Goal: Task Accomplishment & Management: Manage account settings

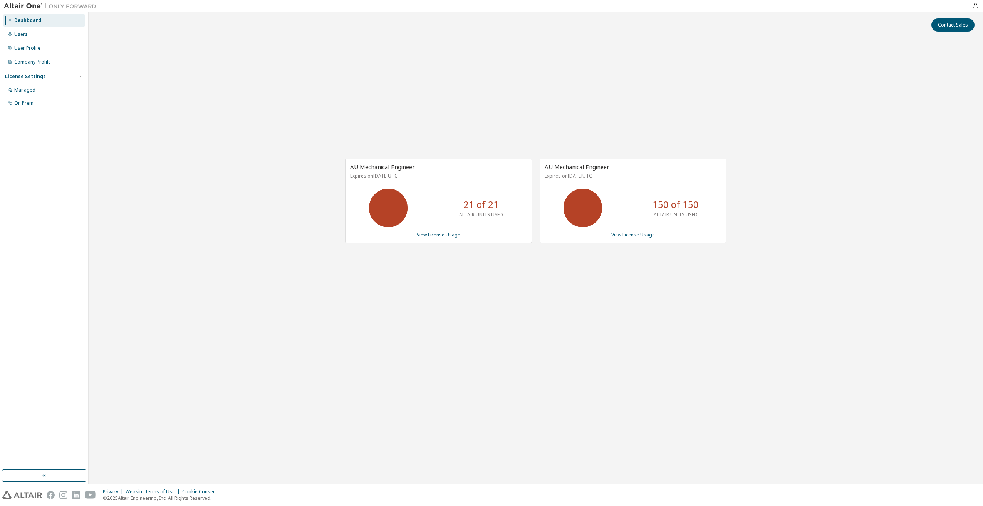
click at [450, 217] on div "21 of 21 ALTAIR UNITS USED" at bounding box center [481, 208] width 62 height 39
click at [432, 239] on div "AU Mechanical Engineer Expires on April 7, 2026 UTC 21 of 21 ALTAIR UNITS USED …" at bounding box center [438, 201] width 187 height 84
click at [436, 236] on link "View License Usage" at bounding box center [439, 234] width 44 height 7
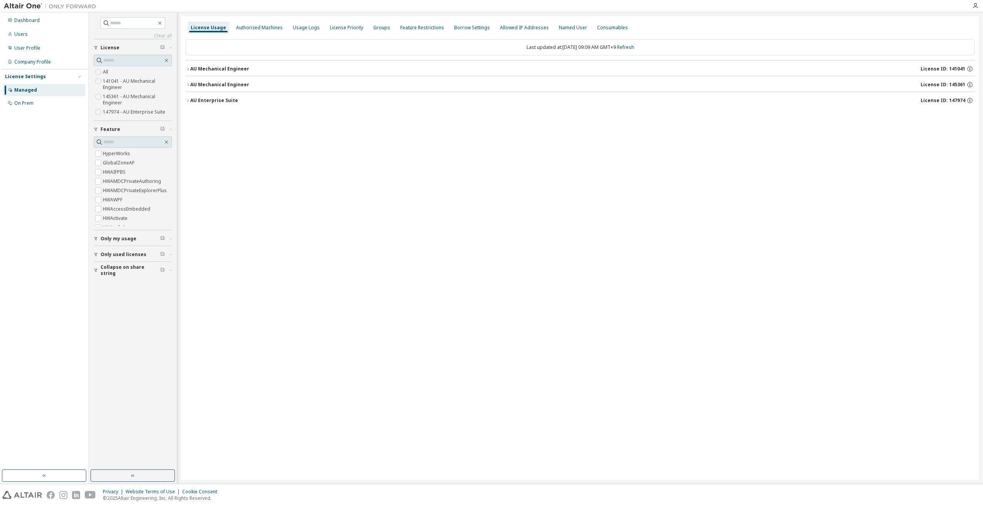
click at [208, 88] on button "AU Mechanical Engineer License ID: 145361" at bounding box center [580, 84] width 789 height 17
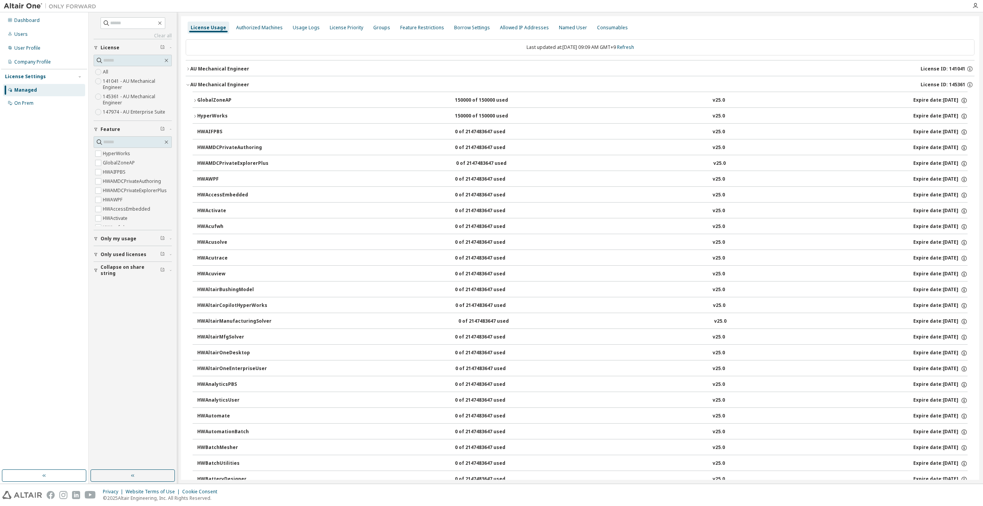
click at [194, 101] on icon "button" at bounding box center [195, 100] width 5 height 5
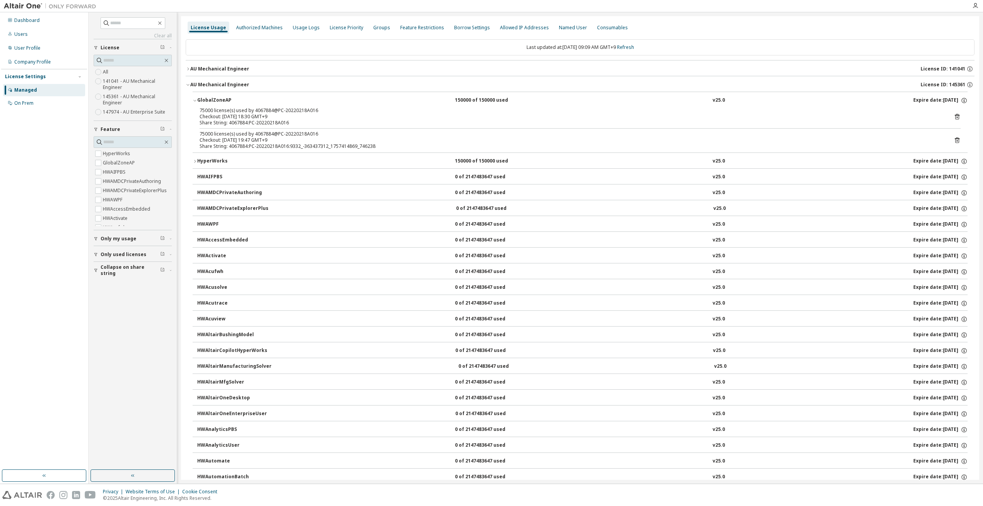
click at [195, 162] on icon "button" at bounding box center [195, 161] width 5 height 5
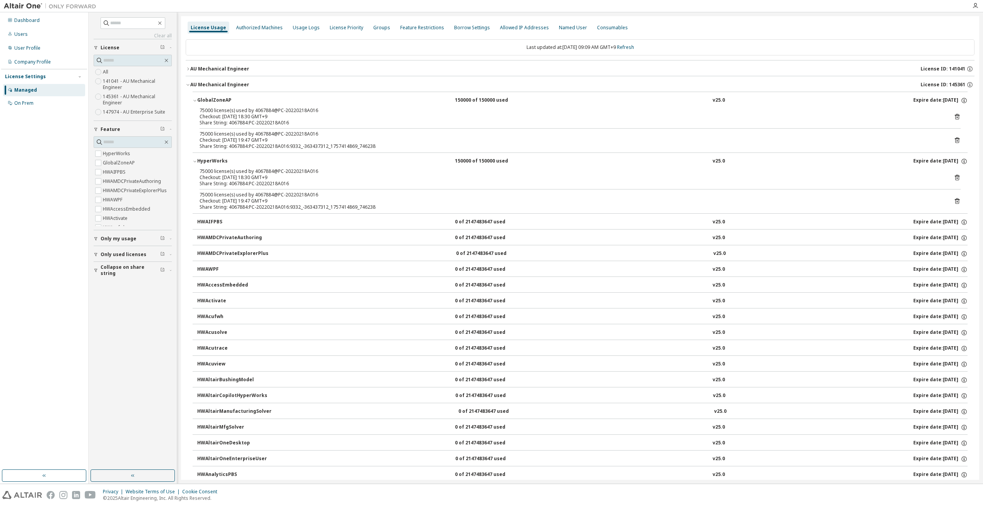
click at [194, 160] on icon "button" at bounding box center [195, 161] width 5 height 5
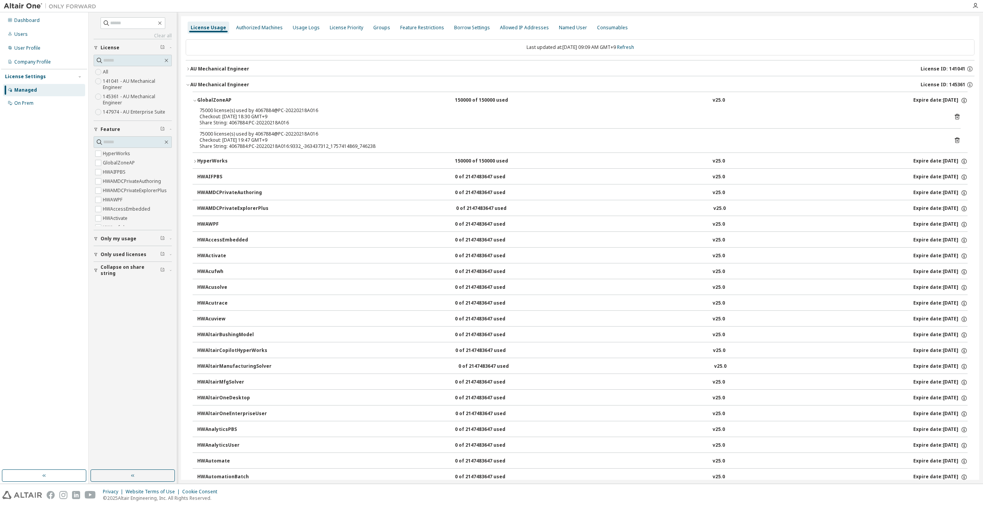
click at [194, 99] on icon "button" at bounding box center [195, 100] width 5 height 5
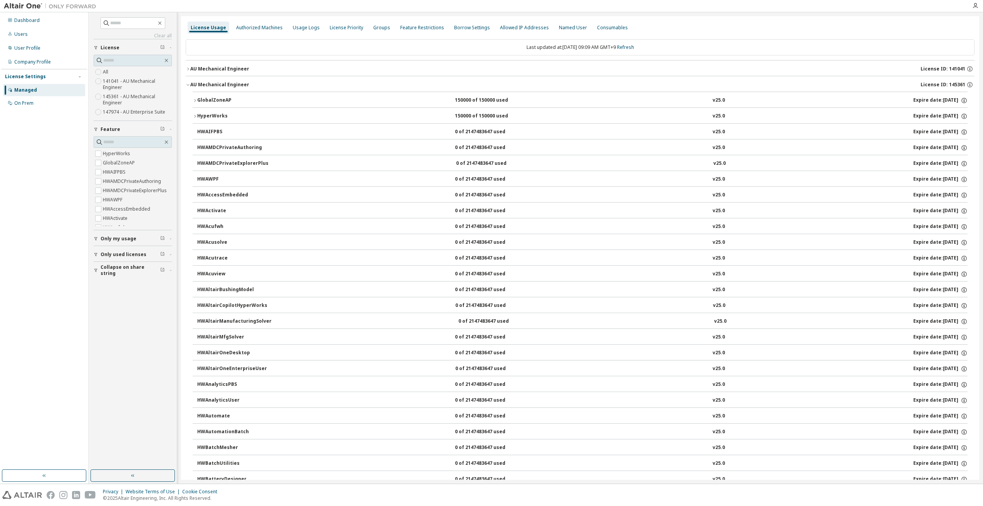
click at [196, 101] on icon "button" at bounding box center [195, 100] width 5 height 5
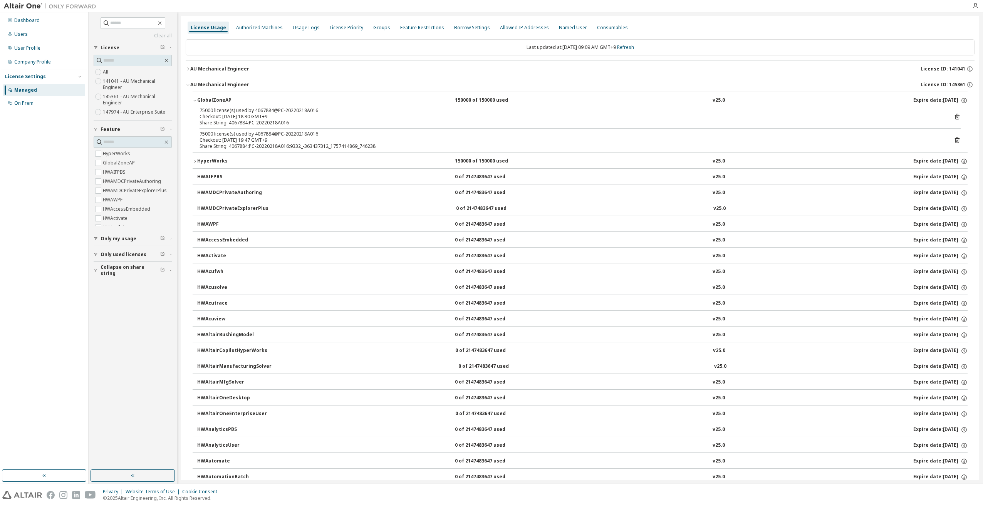
click at [195, 159] on icon "button" at bounding box center [195, 161] width 5 height 5
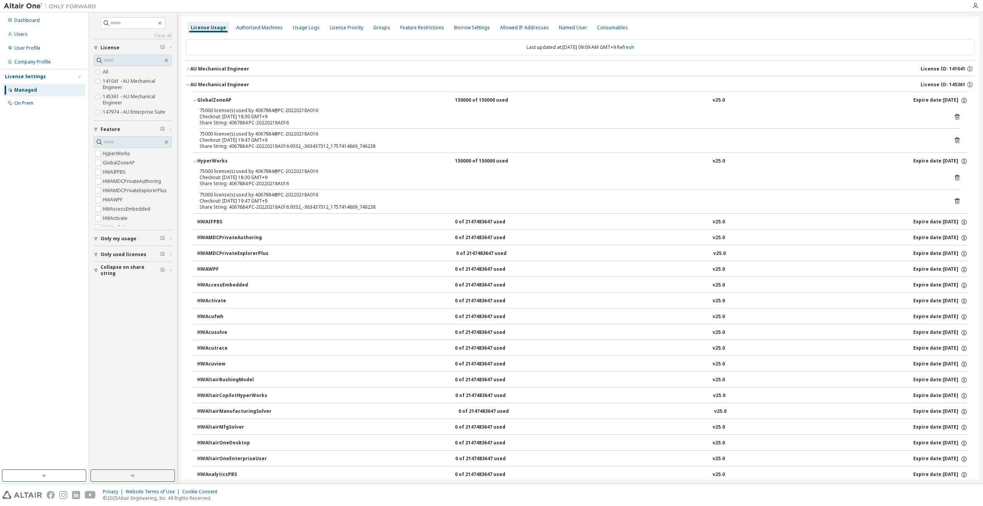
click at [189, 68] on icon "button" at bounding box center [188, 69] width 5 height 5
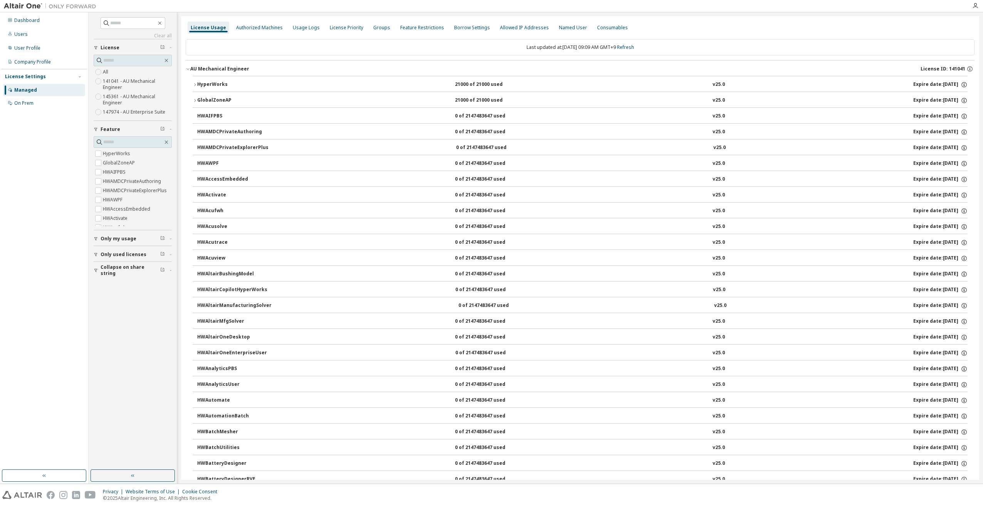
click at [191, 70] on div "AU Mechanical Engineer" at bounding box center [219, 69] width 59 height 6
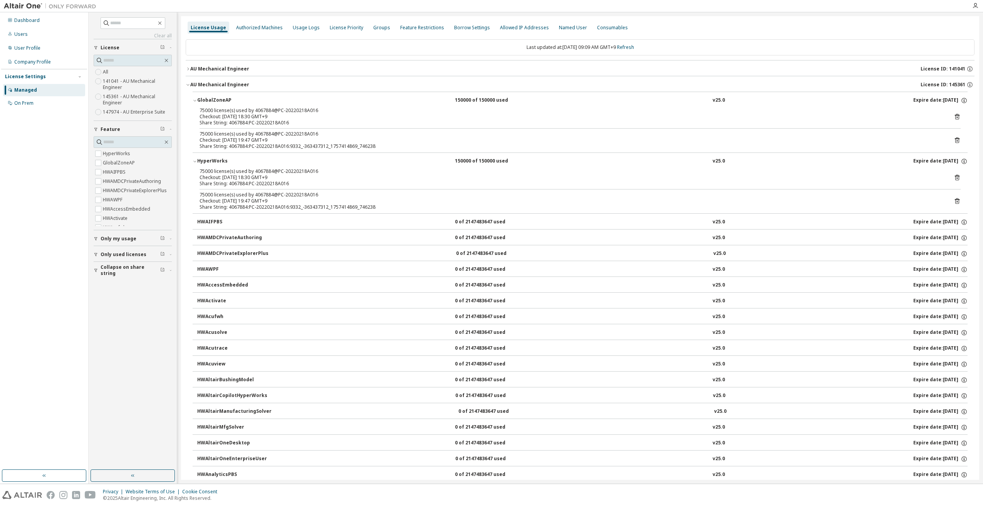
click at [188, 72] on button "AU Mechanical Engineer License ID: 141041" at bounding box center [580, 68] width 789 height 17
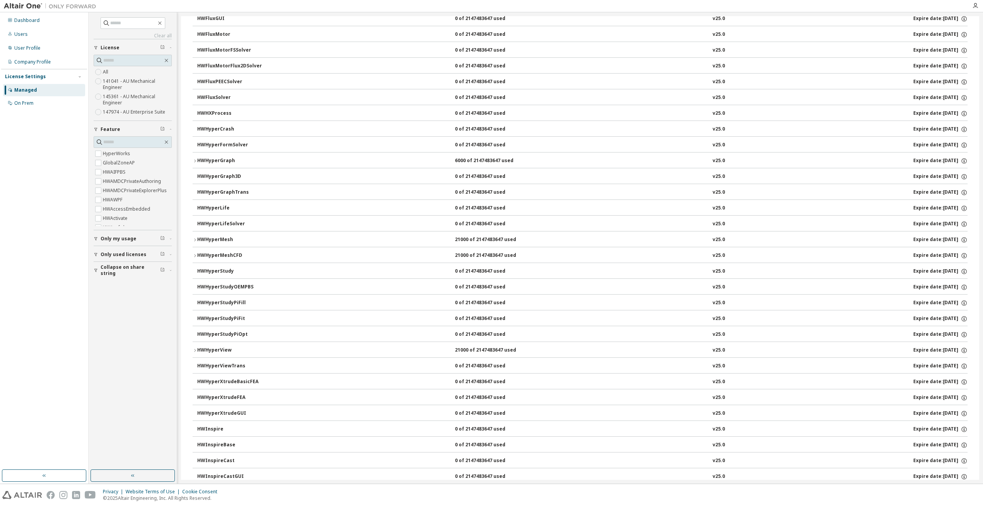
scroll to position [1232, 0]
click at [194, 161] on icon "button" at bounding box center [195, 163] width 5 height 5
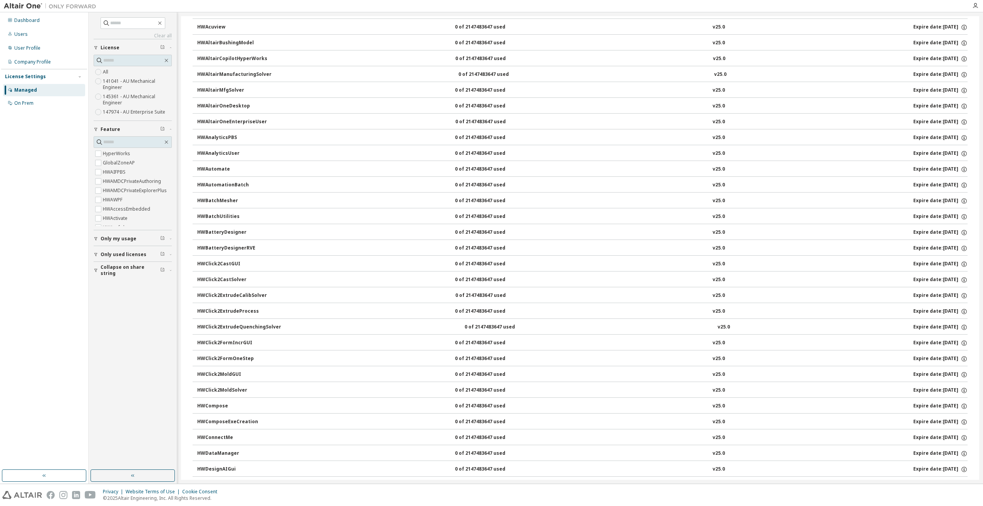
scroll to position [0, 0]
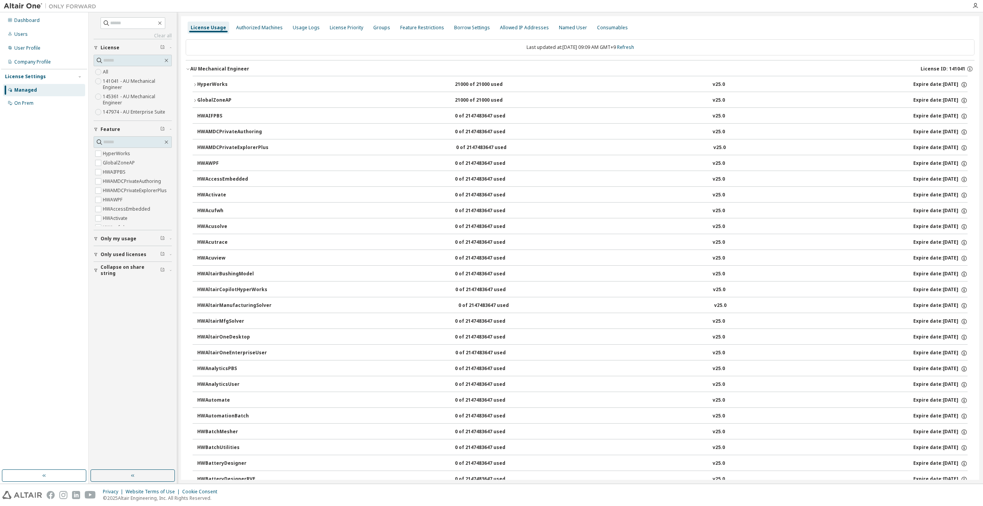
click at [188, 66] on button "AU Mechanical Engineer License ID: 141041" at bounding box center [580, 68] width 789 height 17
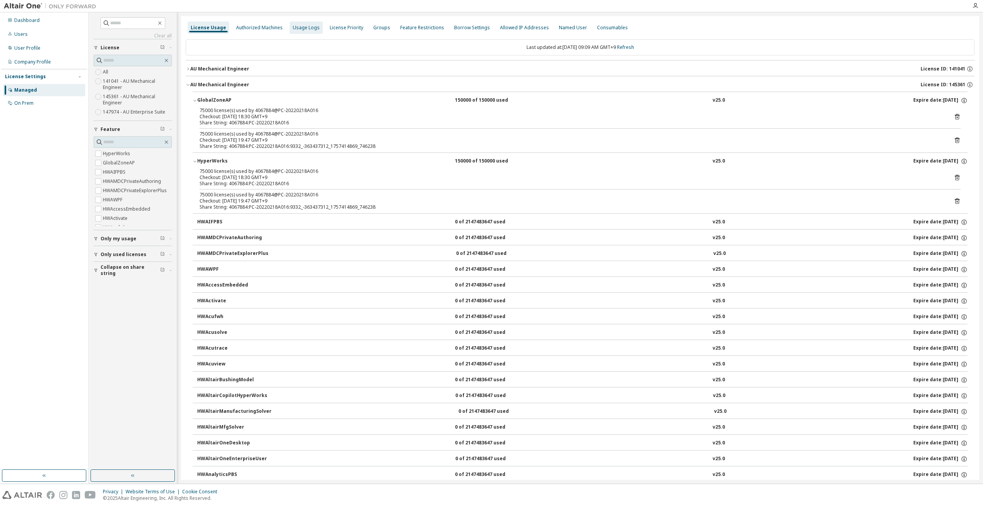
click at [258, 29] on div "Authorized Machines" at bounding box center [259, 28] width 47 height 6
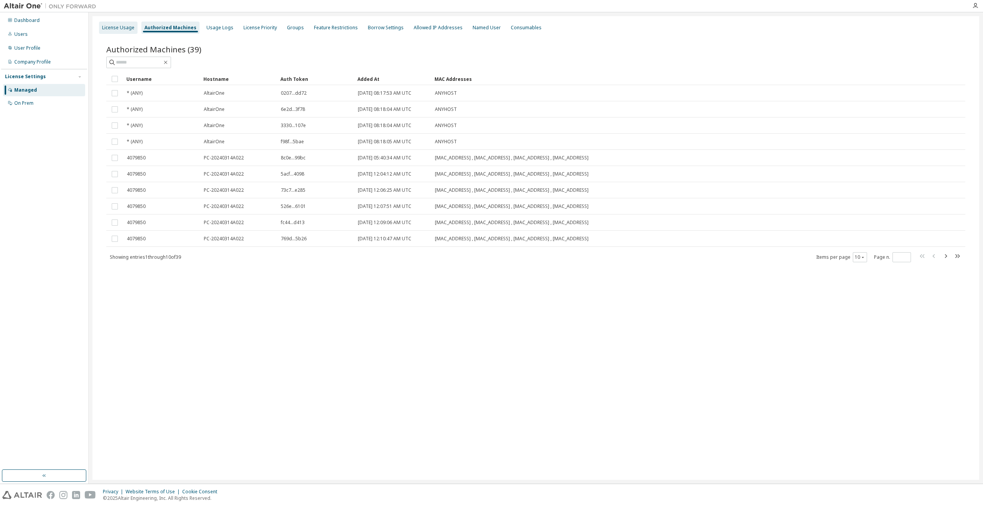
click at [122, 32] on div "License Usage" at bounding box center [118, 28] width 39 height 12
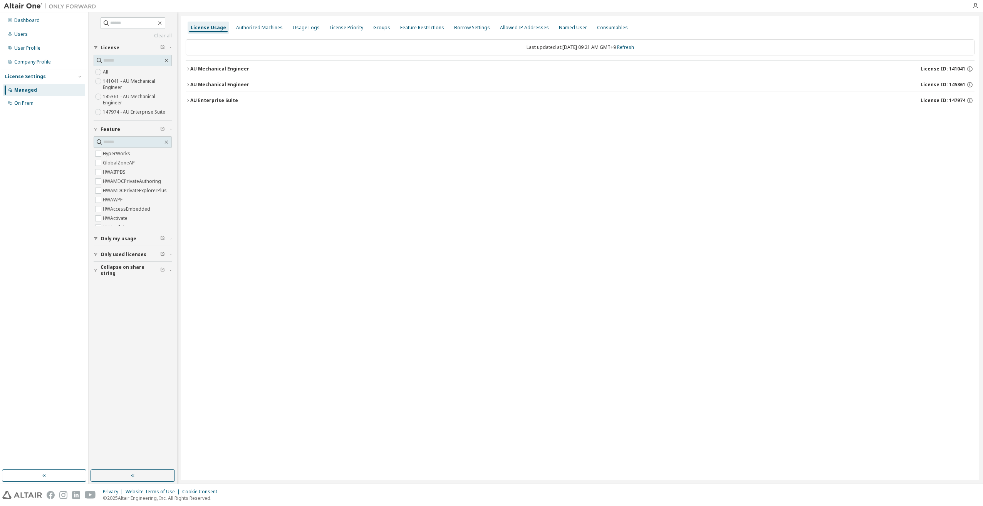
click at [188, 67] on icon "button" at bounding box center [188, 69] width 5 height 5
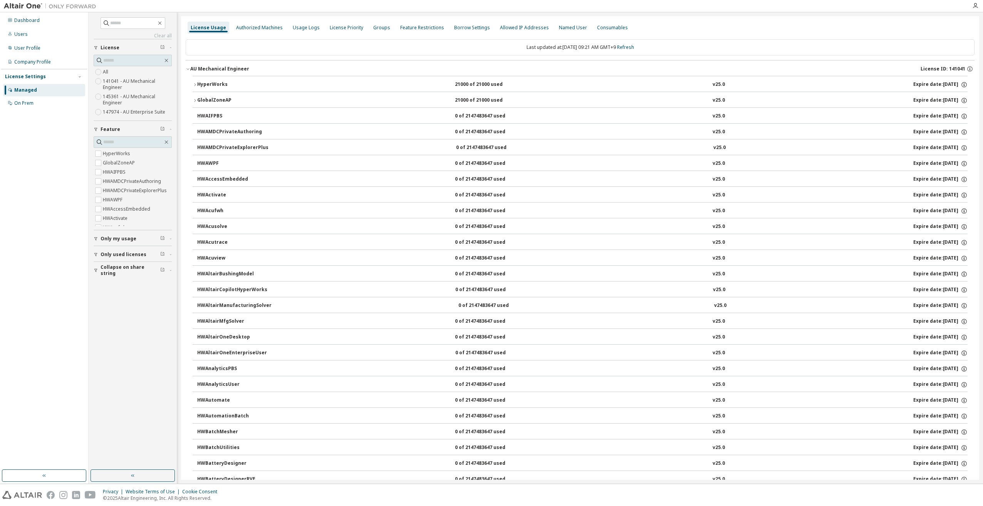
click at [188, 67] on icon "button" at bounding box center [188, 69] width 5 height 5
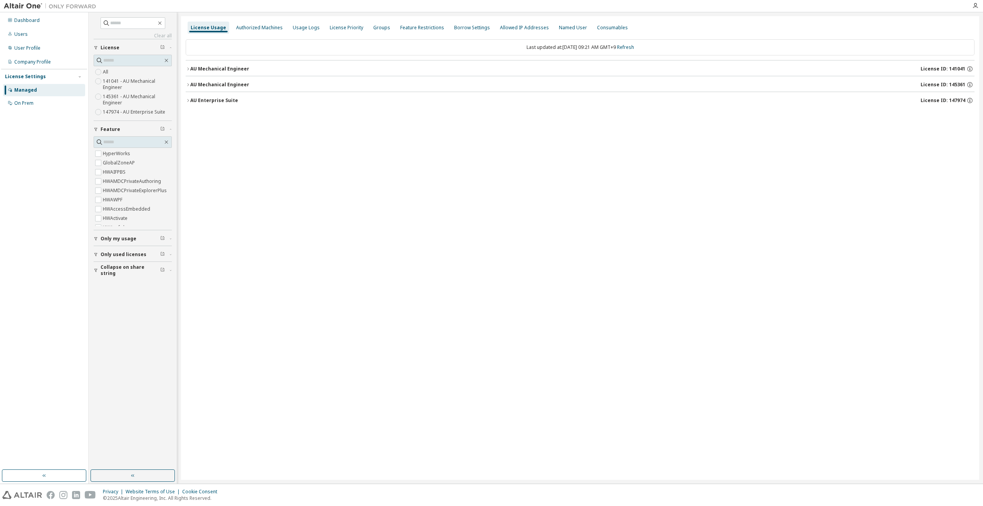
click at [189, 81] on button "AU Mechanical Engineer License ID: 145361" at bounding box center [580, 84] width 789 height 17
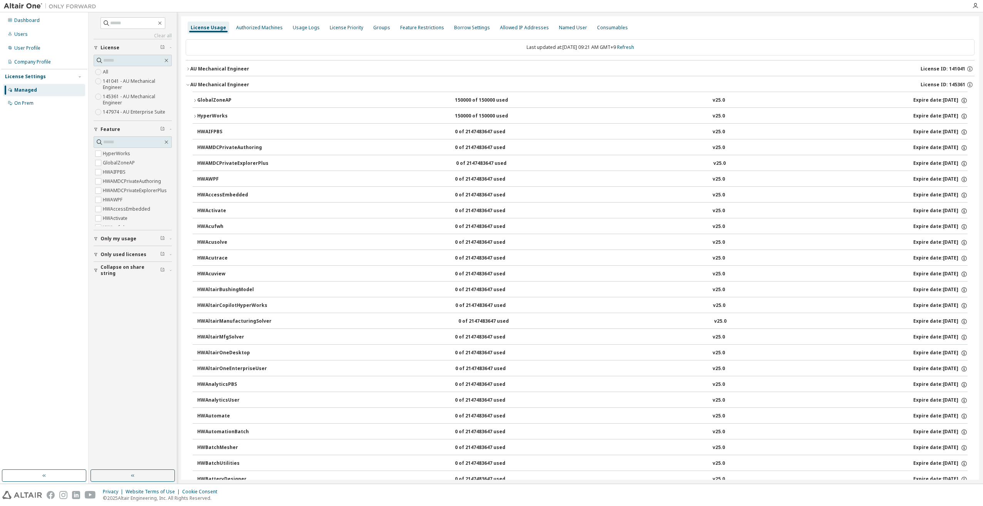
click at [194, 100] on icon "button" at bounding box center [195, 100] width 5 height 5
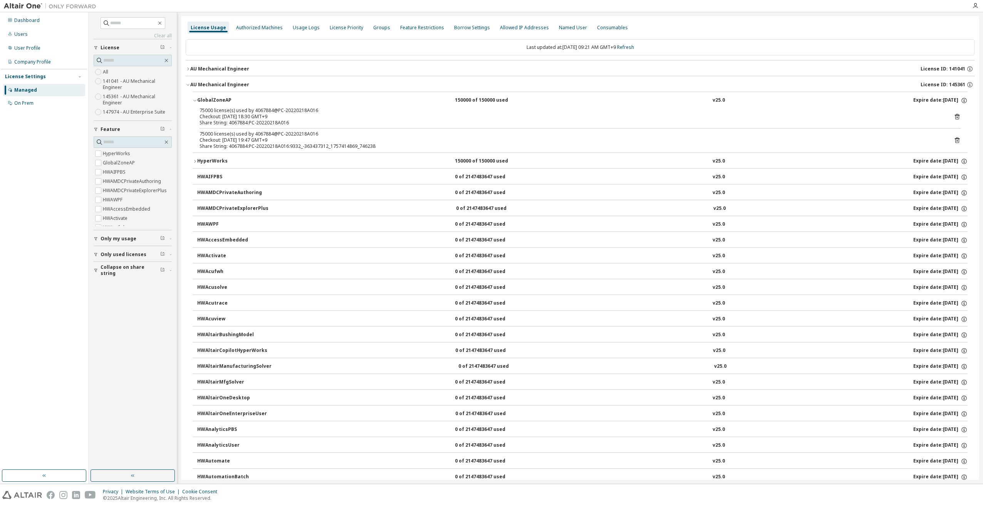
click at [194, 100] on icon "button" at bounding box center [195, 100] width 5 height 5
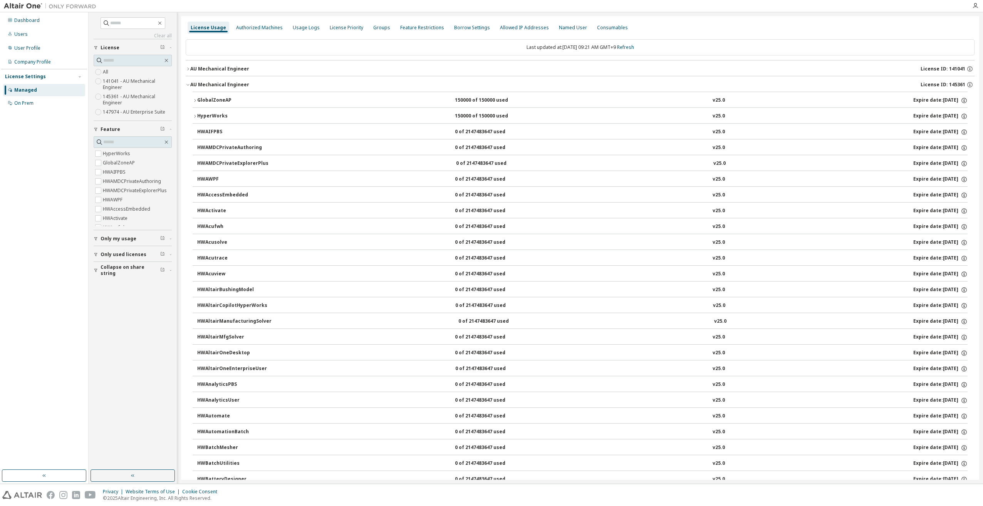
click at [197, 118] on icon "button" at bounding box center [195, 116] width 5 height 5
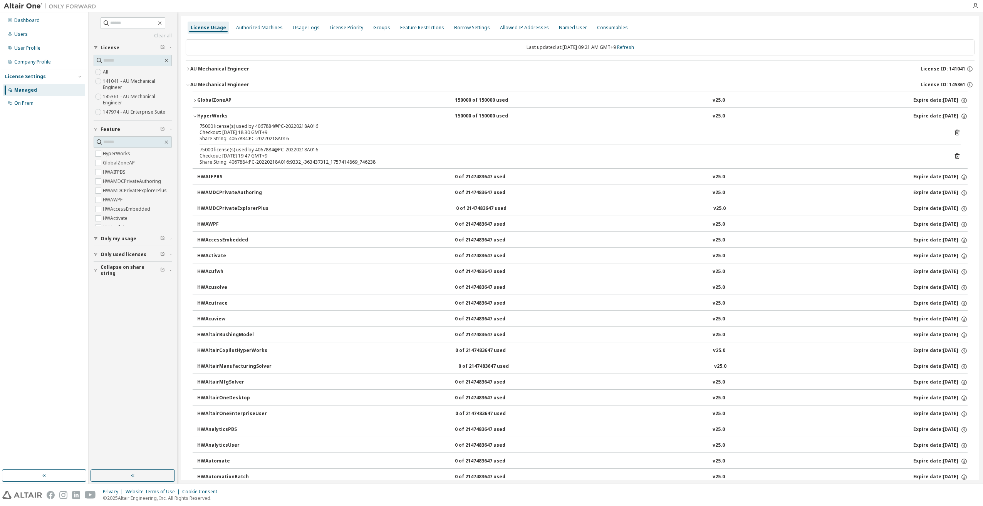
click at [197, 119] on div "HyperWorks" at bounding box center [231, 116] width 69 height 7
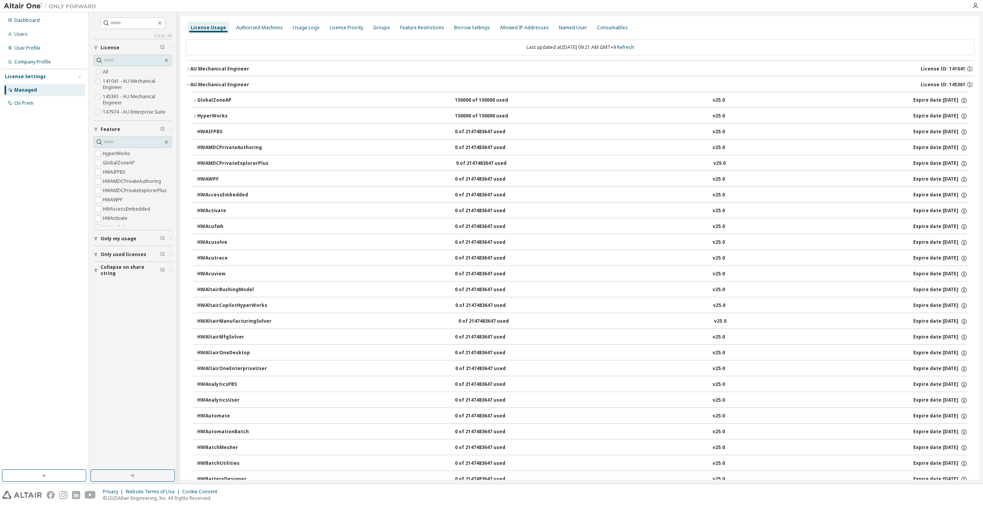
click at [198, 99] on div "GlobalZoneAP" at bounding box center [231, 100] width 69 height 7
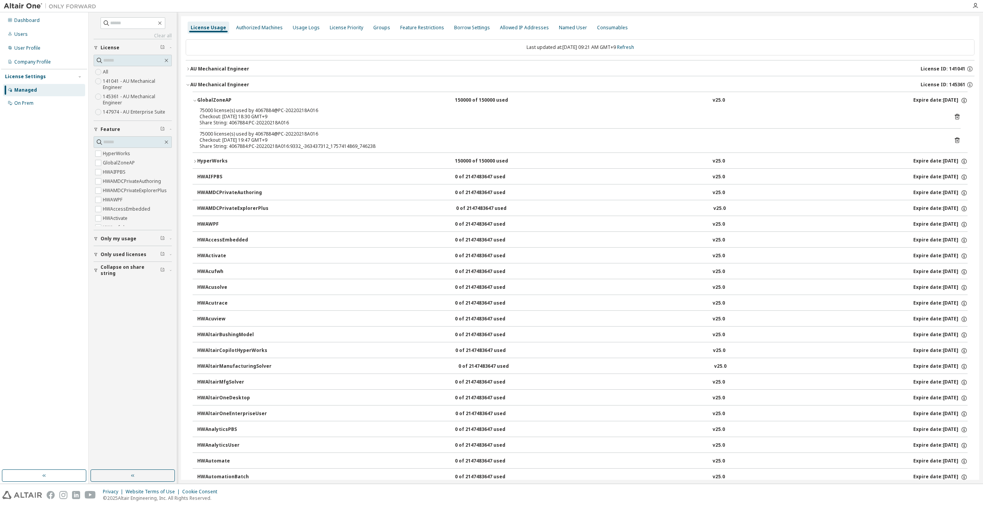
click at [198, 100] on div "GlobalZoneAP" at bounding box center [231, 100] width 69 height 7
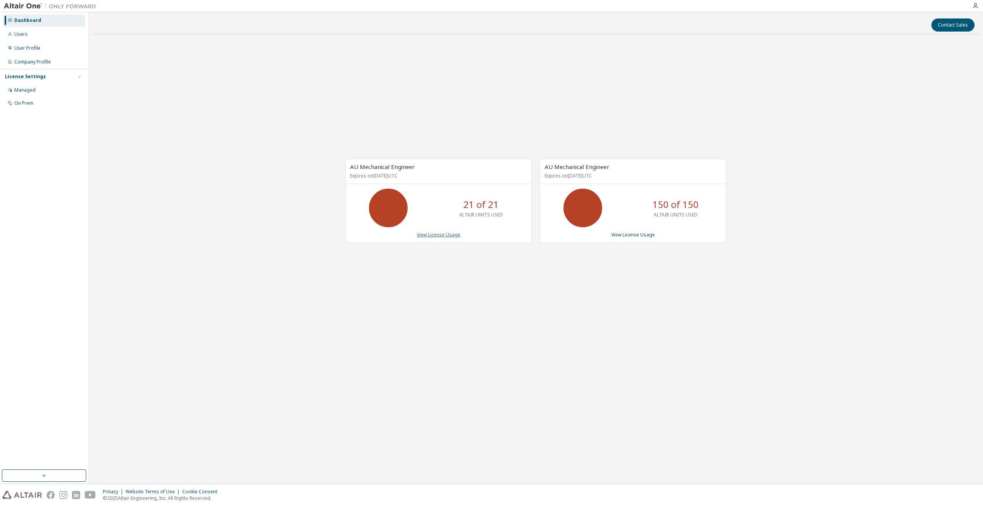
click at [444, 235] on link "View License Usage" at bounding box center [439, 234] width 44 height 7
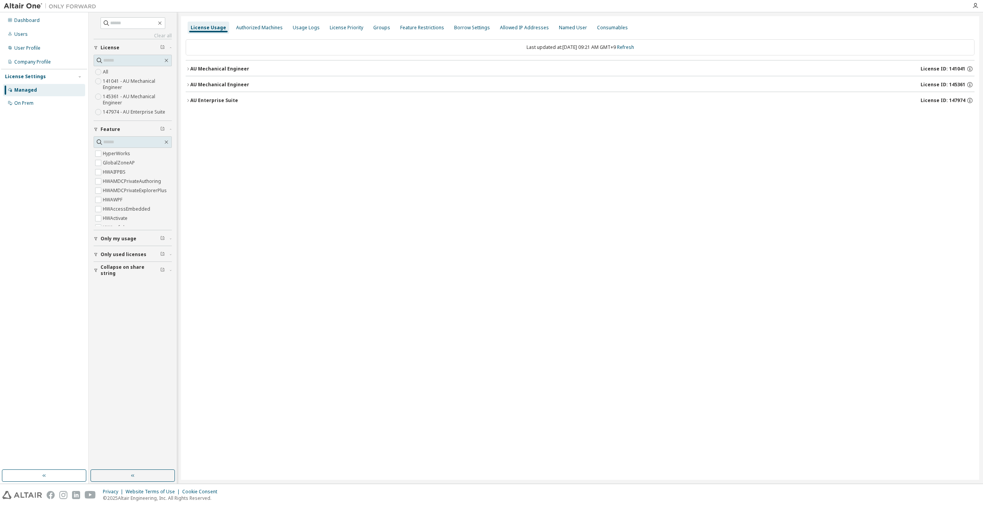
click at [187, 103] on button "AU Enterprise Suite License ID: 147974" at bounding box center [580, 100] width 789 height 17
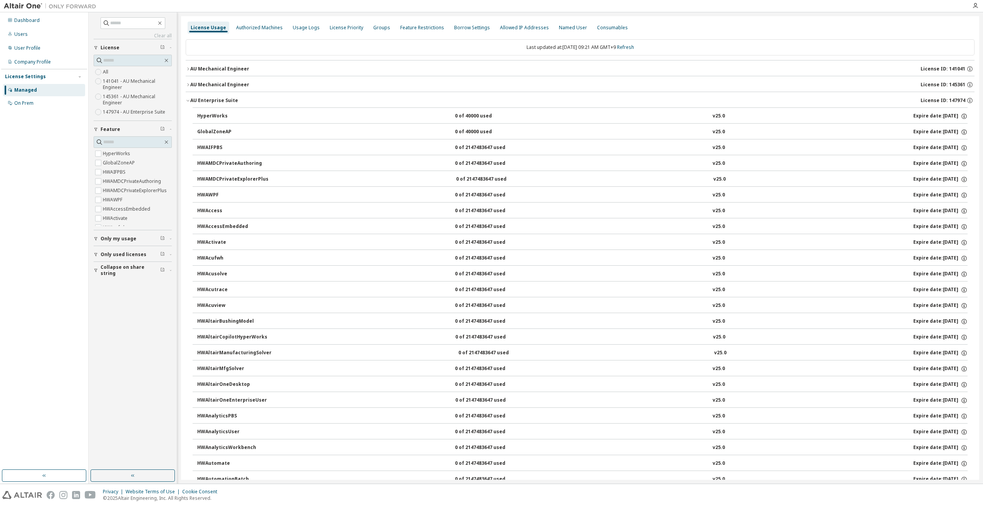
click at [187, 101] on icon "button" at bounding box center [188, 100] width 5 height 5
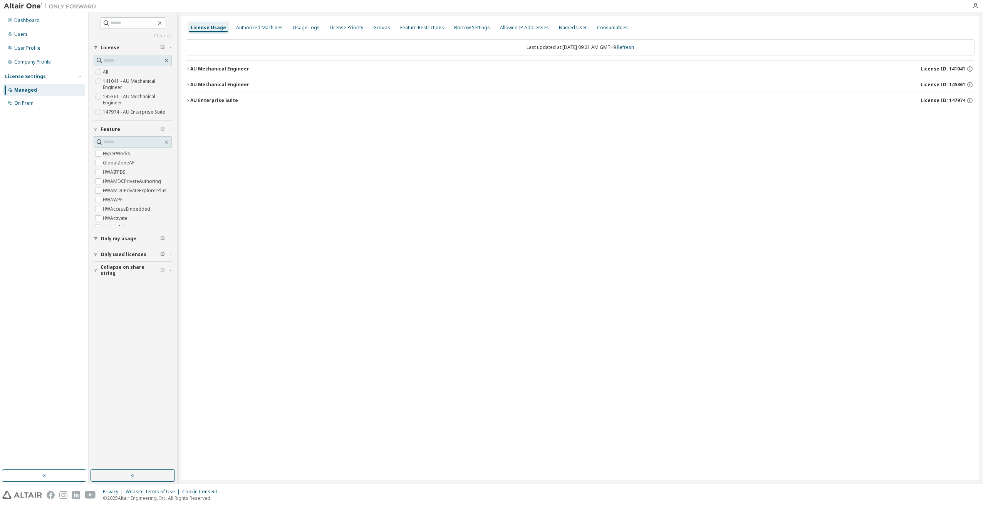
click at [188, 87] on button "AU Mechanical Engineer License ID: 145361" at bounding box center [580, 84] width 789 height 17
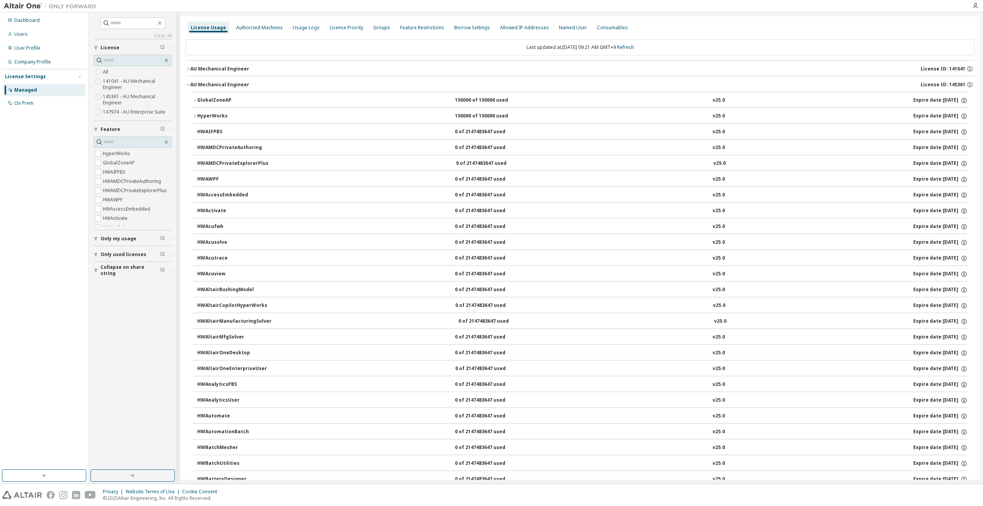
click at [188, 87] on button "AU Mechanical Engineer License ID: 145361" at bounding box center [580, 84] width 789 height 17
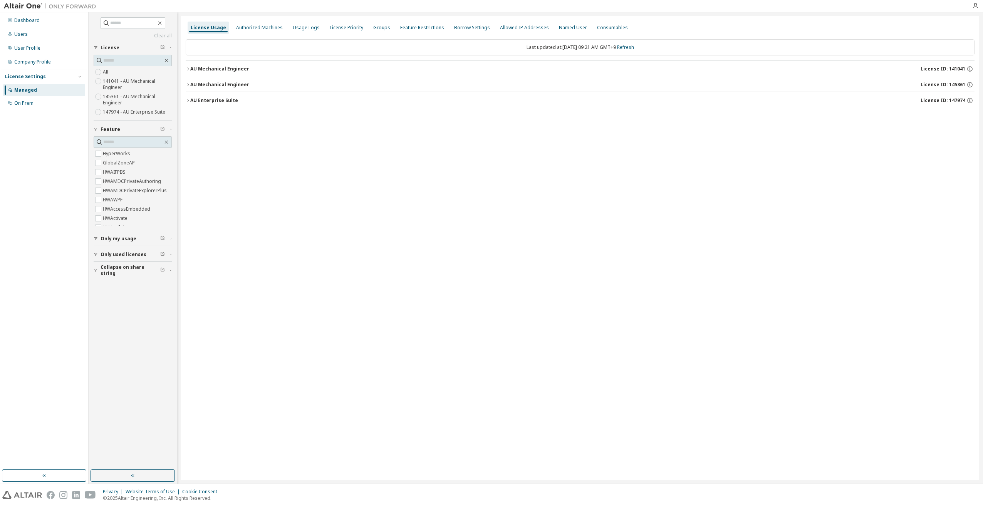
click at [189, 69] on icon "button" at bounding box center [188, 69] width 5 height 5
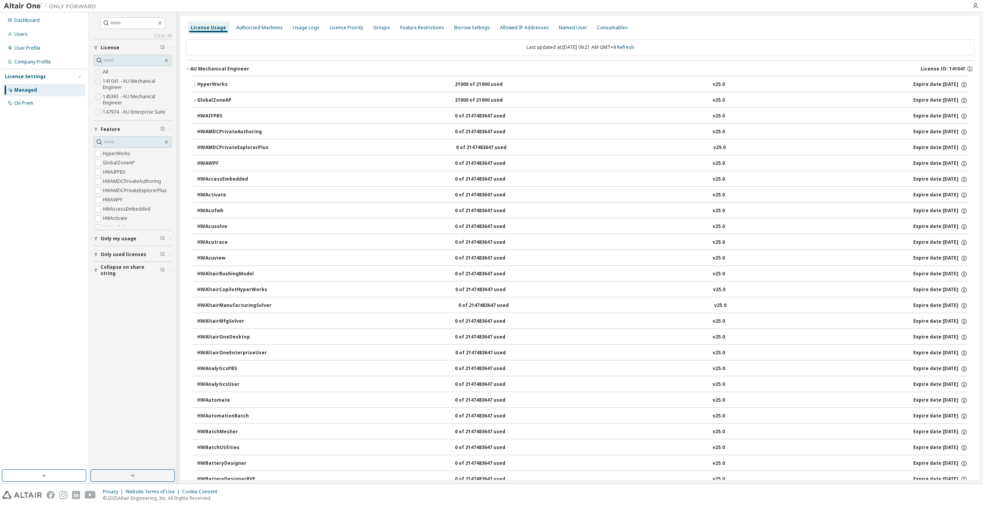
click at [189, 69] on icon "button" at bounding box center [188, 69] width 5 height 5
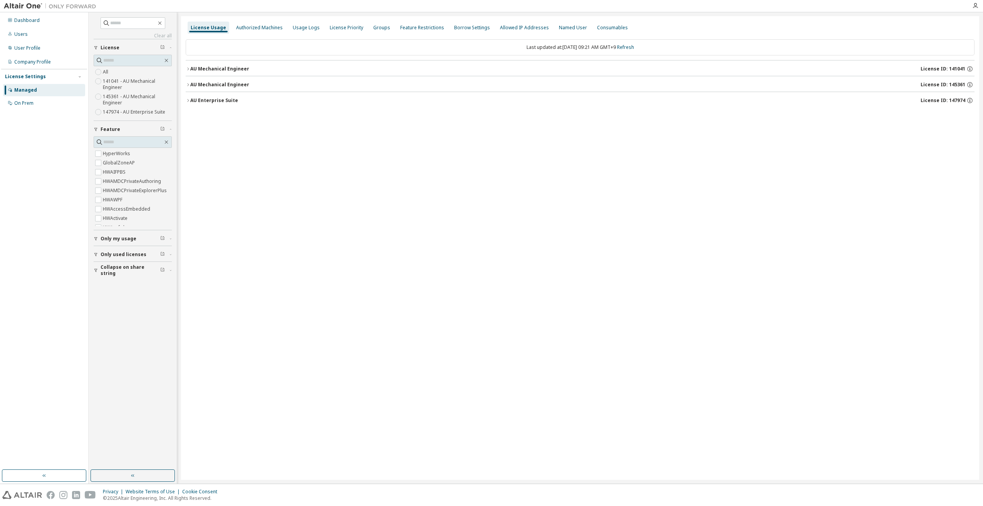
click at [112, 240] on span "Only my usage" at bounding box center [119, 239] width 36 height 6
click at [117, 276] on span "Only used licenses" at bounding box center [124, 277] width 46 height 6
click at [114, 276] on span "Only used licenses" at bounding box center [124, 277] width 46 height 6
click at [99, 278] on div "button" at bounding box center [97, 277] width 7 height 5
click at [187, 67] on icon "button" at bounding box center [188, 69] width 5 height 5
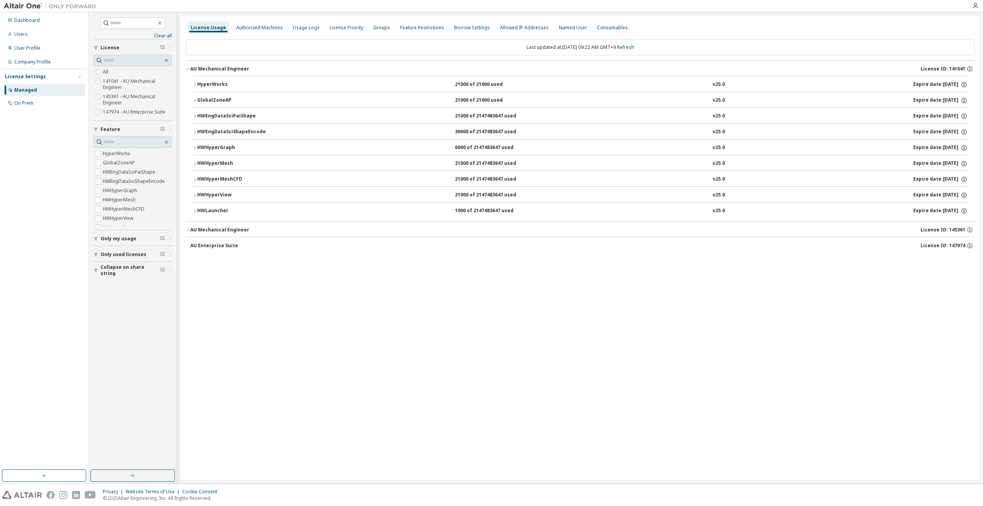
click at [195, 163] on icon "button" at bounding box center [195, 163] width 2 height 3
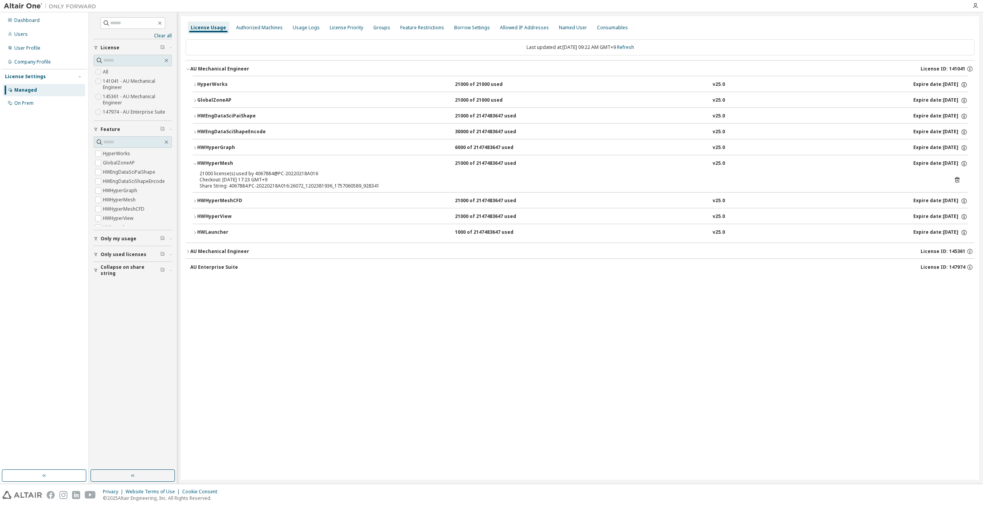
click at [194, 164] on icon "button" at bounding box center [195, 163] width 5 height 5
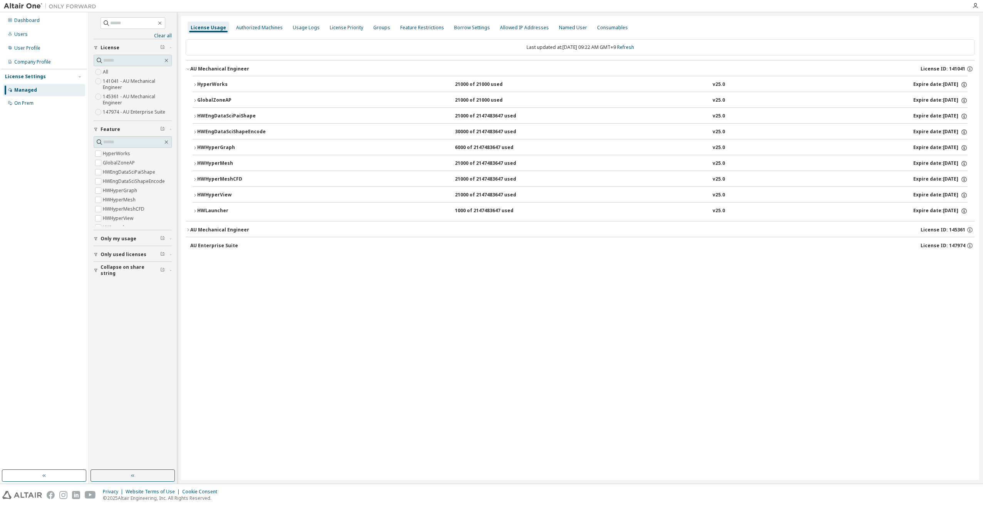
click at [194, 164] on icon "button" at bounding box center [195, 163] width 5 height 5
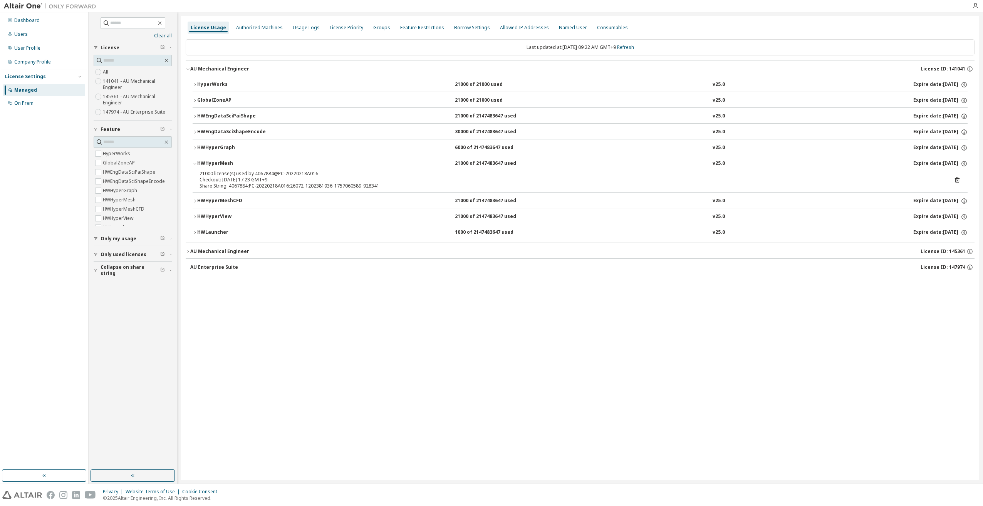
click at [194, 164] on icon "button" at bounding box center [195, 163] width 5 height 5
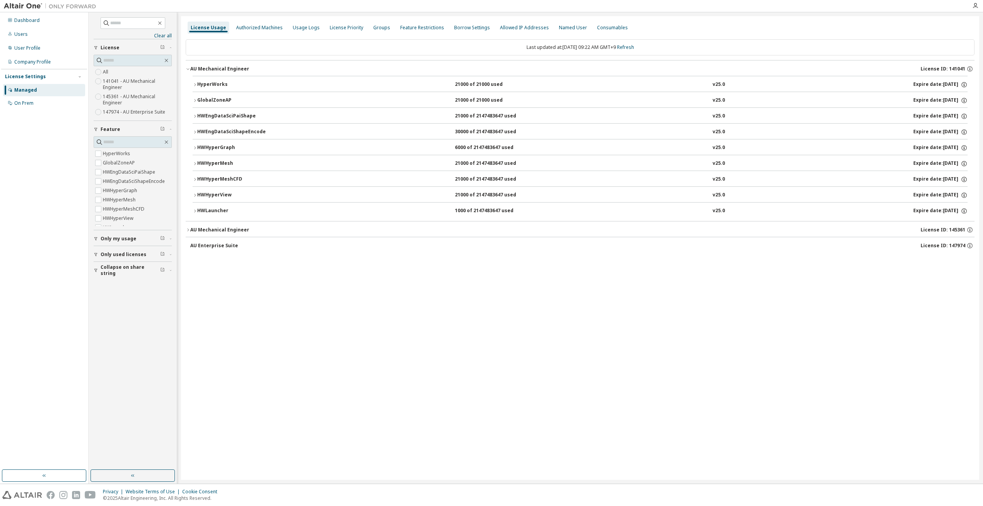
click at [115, 254] on span "Only used licenses" at bounding box center [124, 254] width 46 height 6
click at [115, 255] on span "Only used licenses" at bounding box center [124, 254] width 46 height 6
click at [109, 270] on span "Collapse on share string" at bounding box center [131, 270] width 60 height 12
click at [198, 86] on div "HyperWorks" at bounding box center [231, 84] width 69 height 7
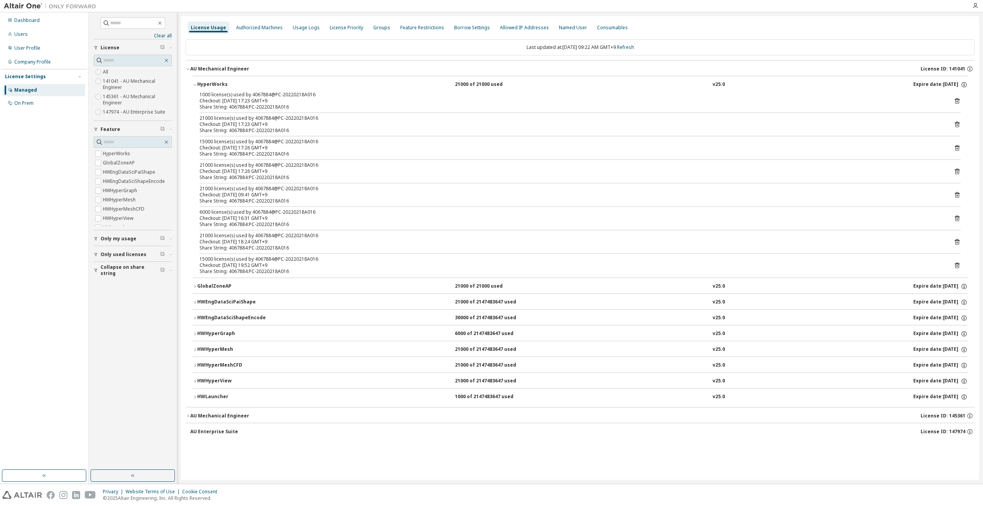
click at [198, 86] on div "HyperWorks" at bounding box center [231, 84] width 69 height 7
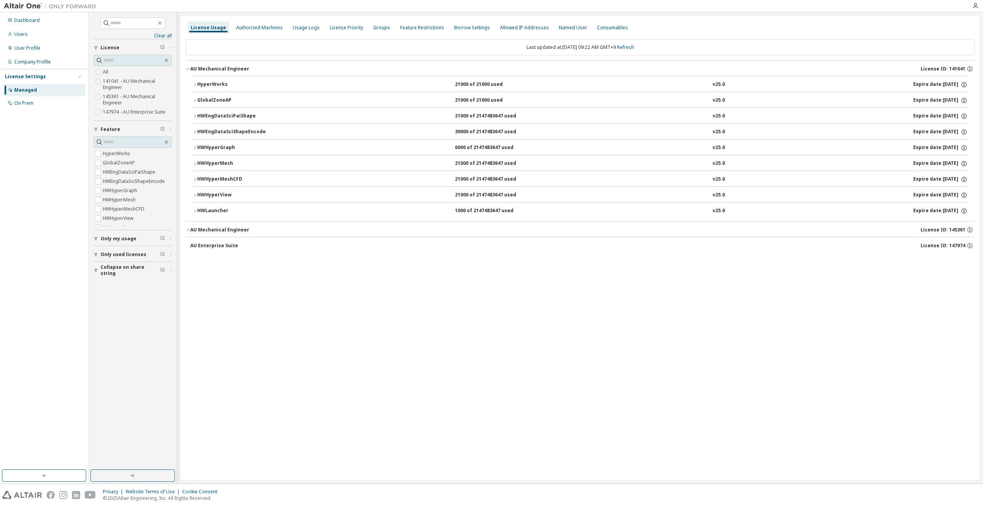
click at [203, 84] on div "HyperWorks" at bounding box center [231, 84] width 69 height 7
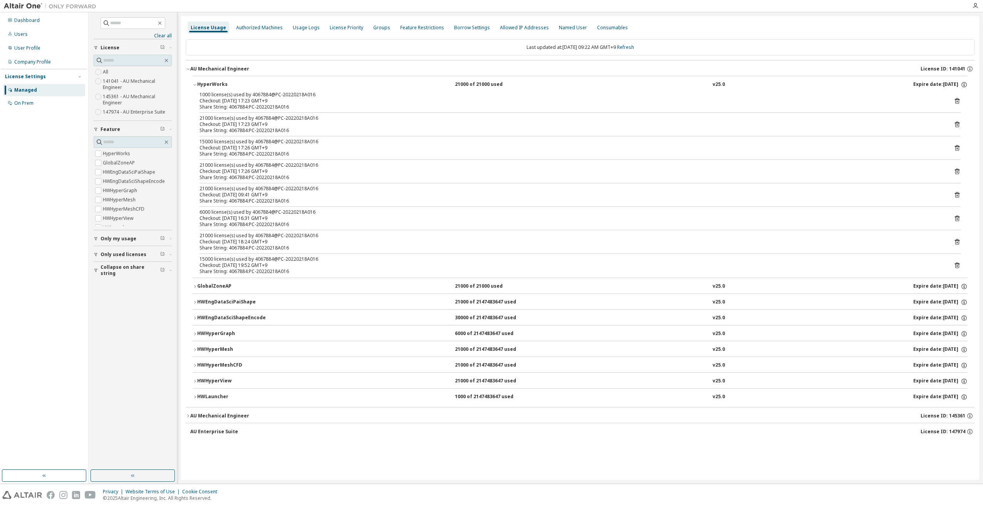
click at [202, 82] on div "HyperWorks" at bounding box center [231, 84] width 69 height 7
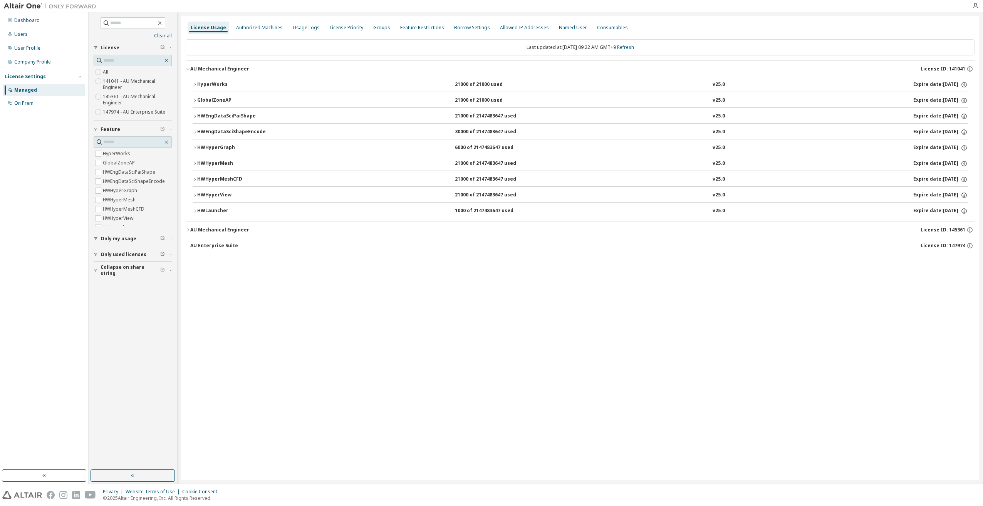
click at [200, 98] on div "GlobalZoneAP" at bounding box center [231, 100] width 69 height 7
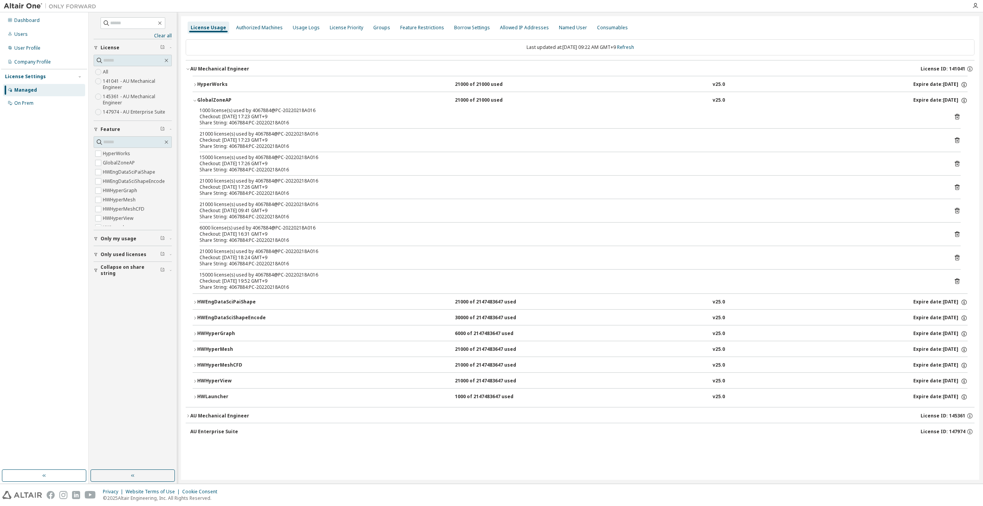
click at [200, 98] on div "GlobalZoneAP" at bounding box center [231, 100] width 69 height 7
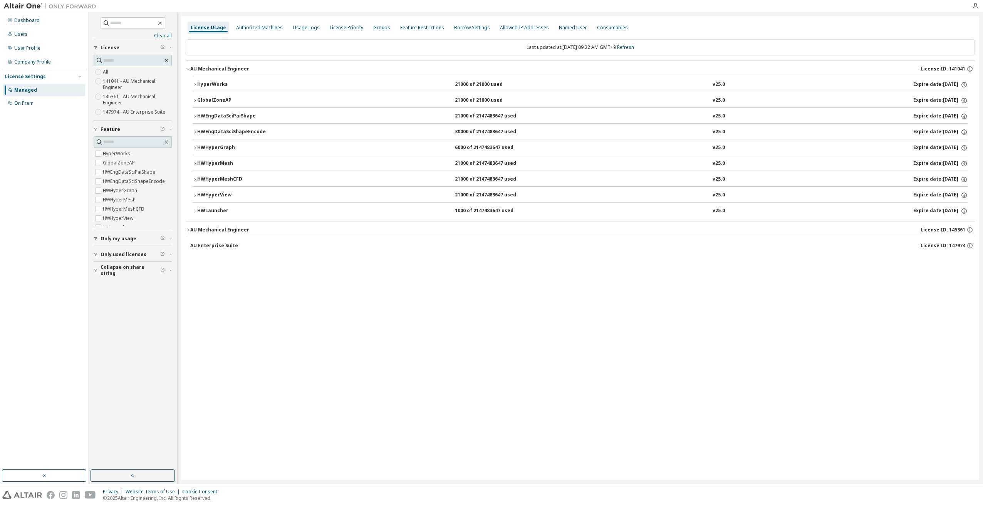
click at [205, 117] on div "HWEngDataSciPaiShape" at bounding box center [231, 116] width 69 height 7
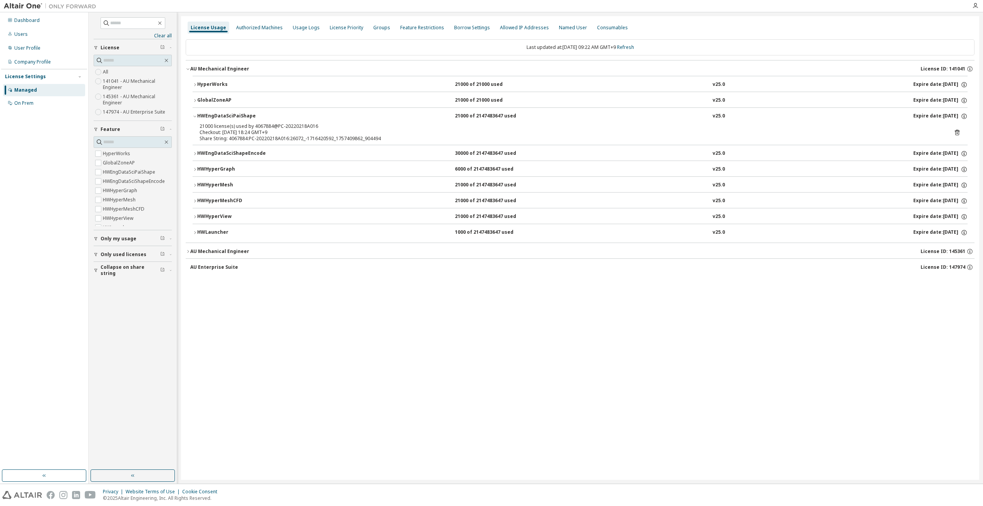
click at [205, 117] on div "HWEngDataSciPaiShape" at bounding box center [231, 116] width 69 height 7
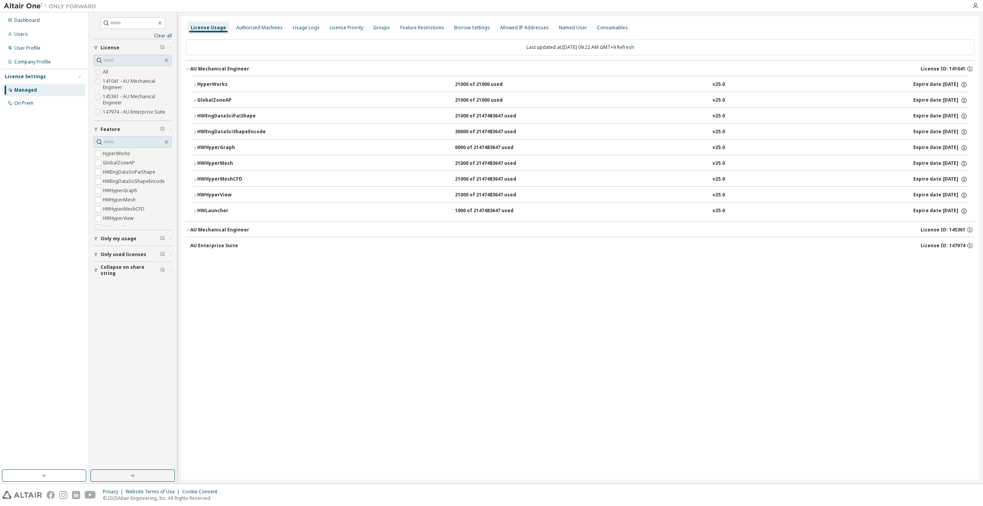
click at [203, 134] on div "HWEngDataSciShapeEncode" at bounding box center [231, 132] width 69 height 7
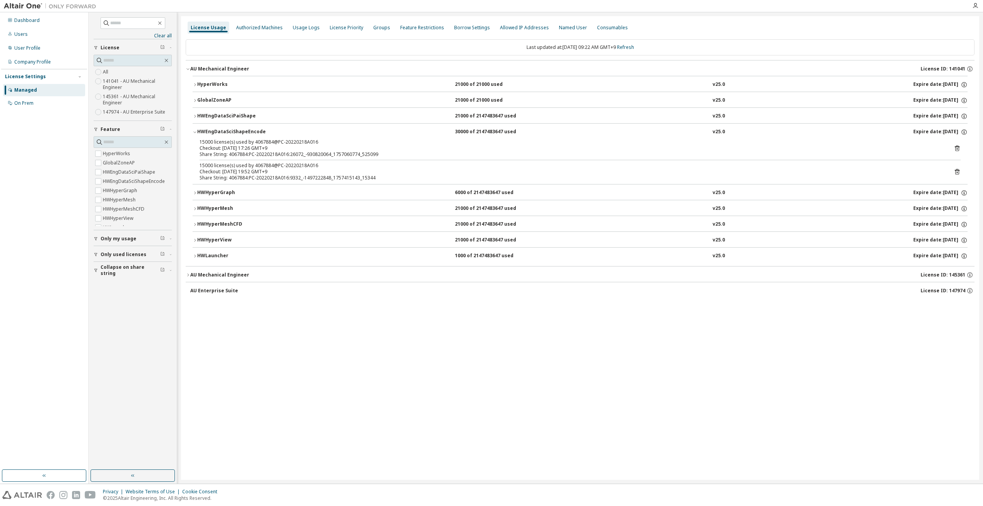
click at [203, 134] on div "HWEngDataSciShapeEncode" at bounding box center [231, 132] width 69 height 7
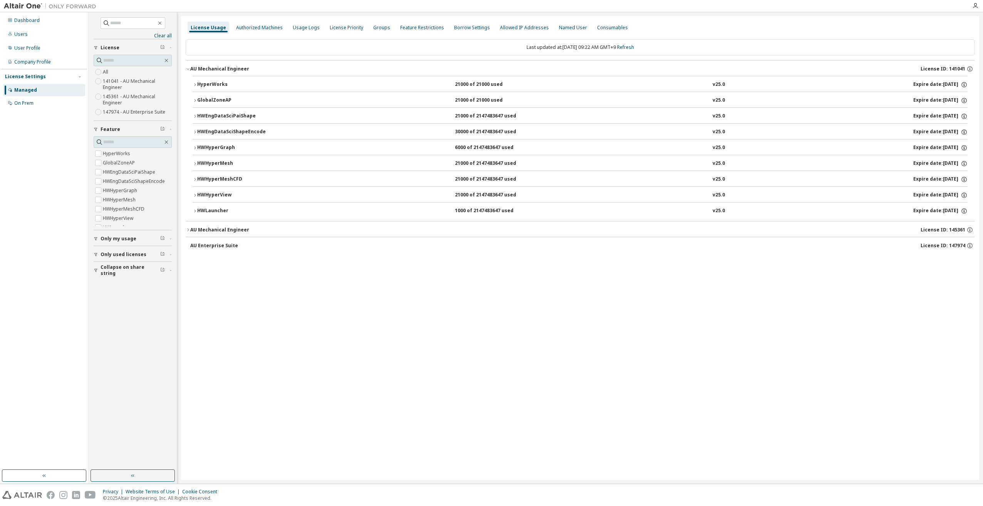
click at [205, 144] on div "HWHyperGraph" at bounding box center [231, 147] width 69 height 7
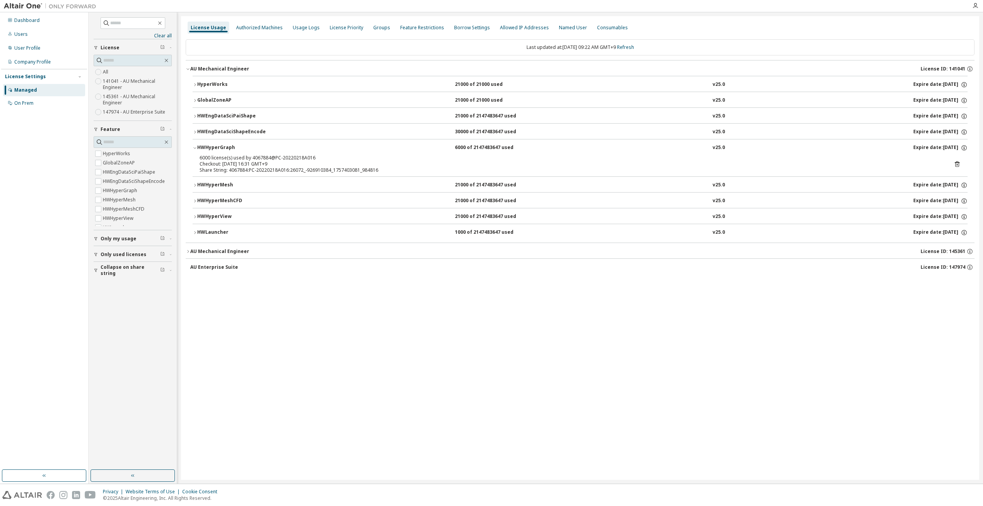
click at [201, 140] on button "HWHyperGraph 6000 of 2147483647 used v25.0 Expire date: 2026-04-07" at bounding box center [580, 147] width 775 height 17
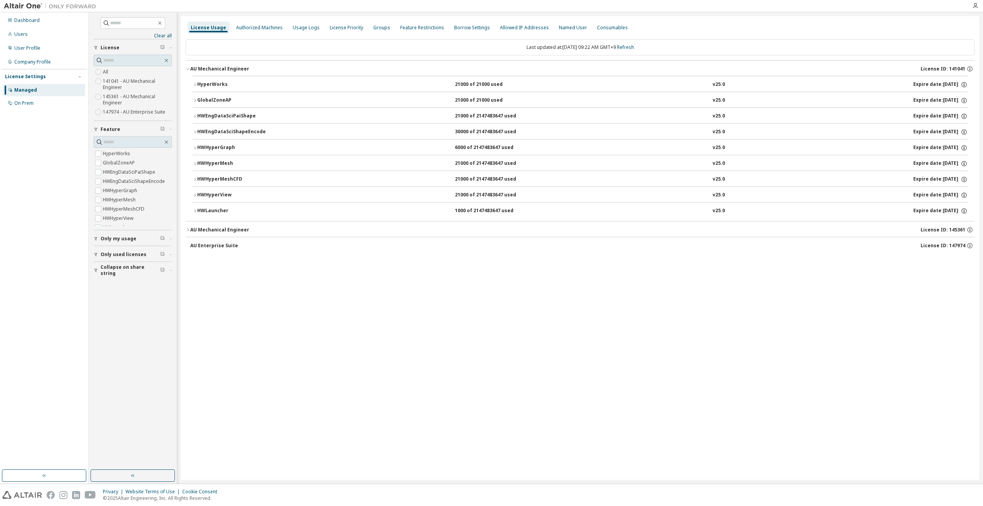
click at [201, 141] on button "HWHyperGraph 6000 of 2147483647 used v25.0 Expire date: 2026-04-07" at bounding box center [580, 147] width 775 height 17
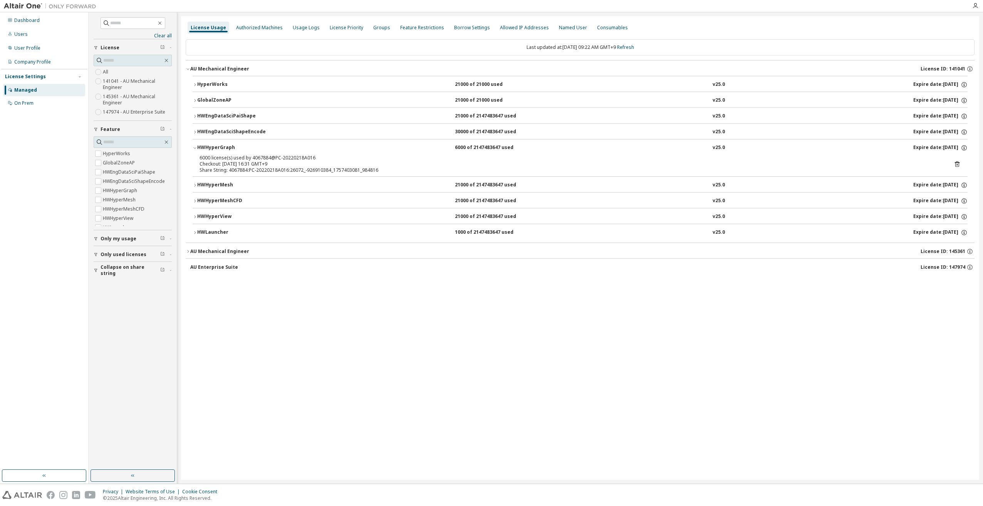
click at [198, 147] on div "HWHyperGraph" at bounding box center [231, 147] width 69 height 7
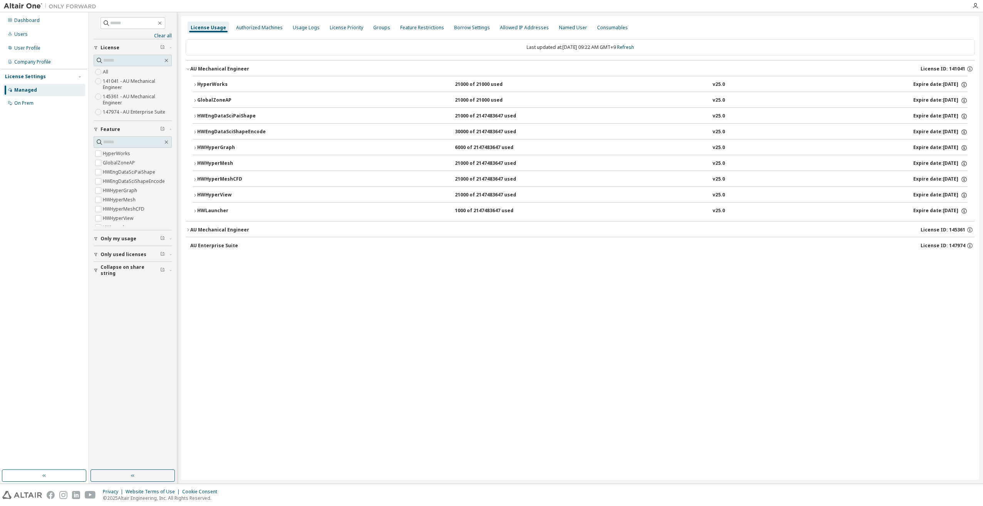
click at [197, 165] on div "HWHyperMesh" at bounding box center [231, 163] width 69 height 7
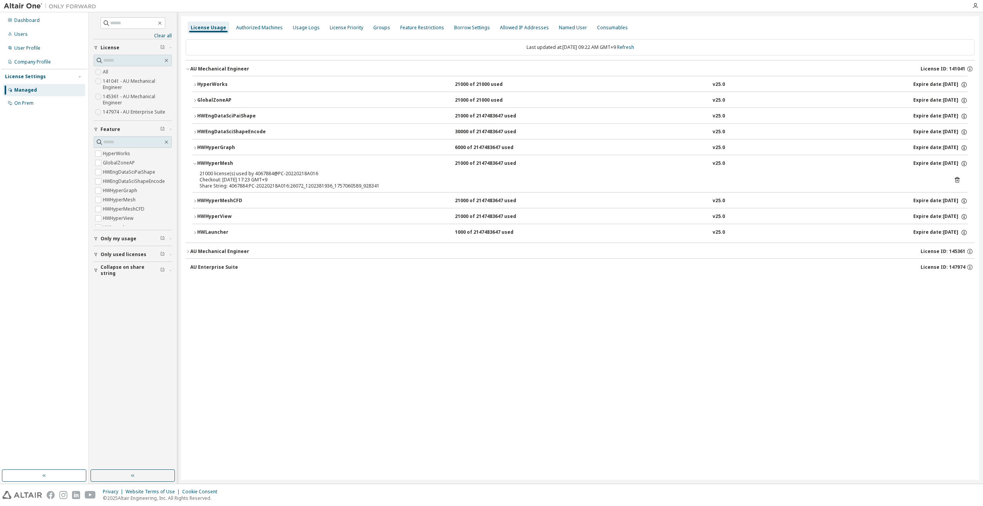
click at [197, 165] on div "HWHyperMesh" at bounding box center [231, 163] width 69 height 7
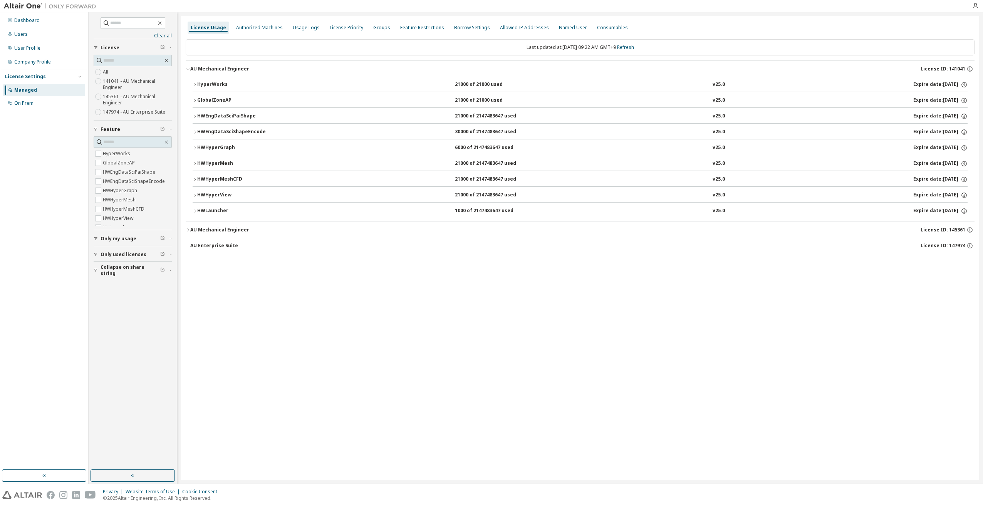
click at [197, 176] on div "HWHyperMeshCFD" at bounding box center [231, 179] width 69 height 7
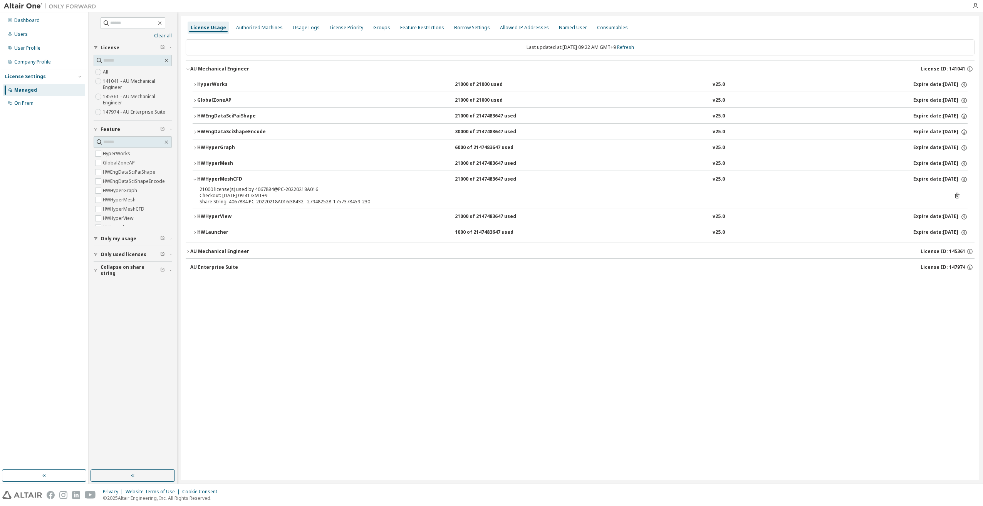
click at [197, 176] on div "HWHyperMeshCFD" at bounding box center [231, 179] width 69 height 7
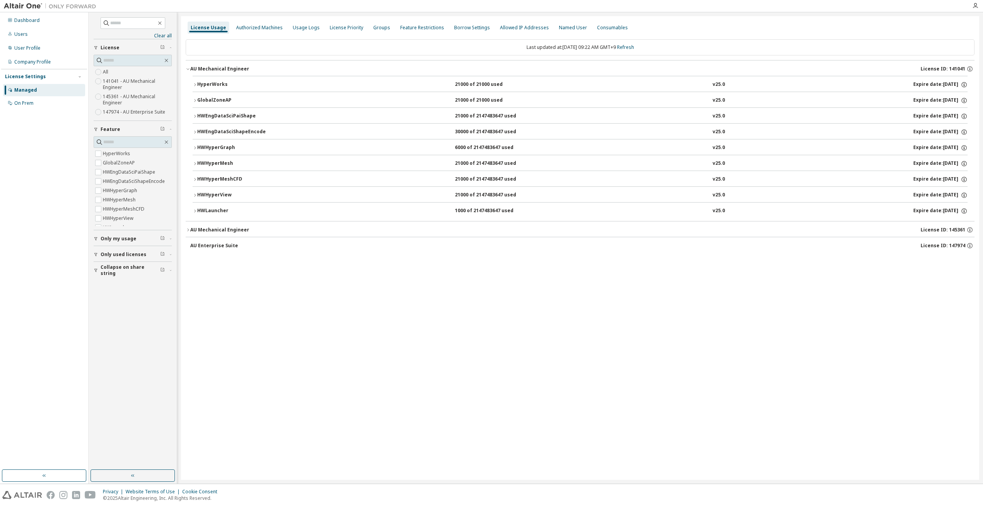
click at [196, 194] on icon "button" at bounding box center [195, 195] width 5 height 5
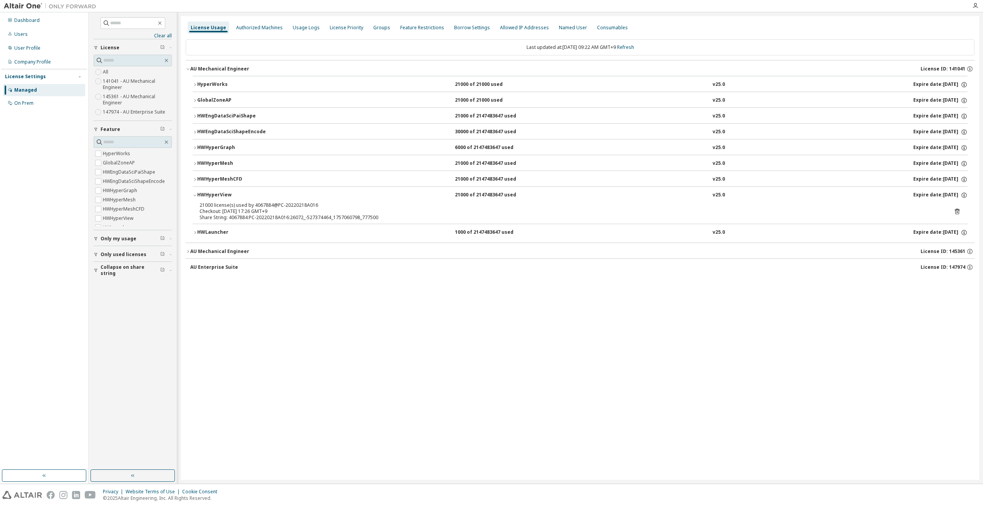
click at [196, 194] on icon "button" at bounding box center [195, 195] width 5 height 5
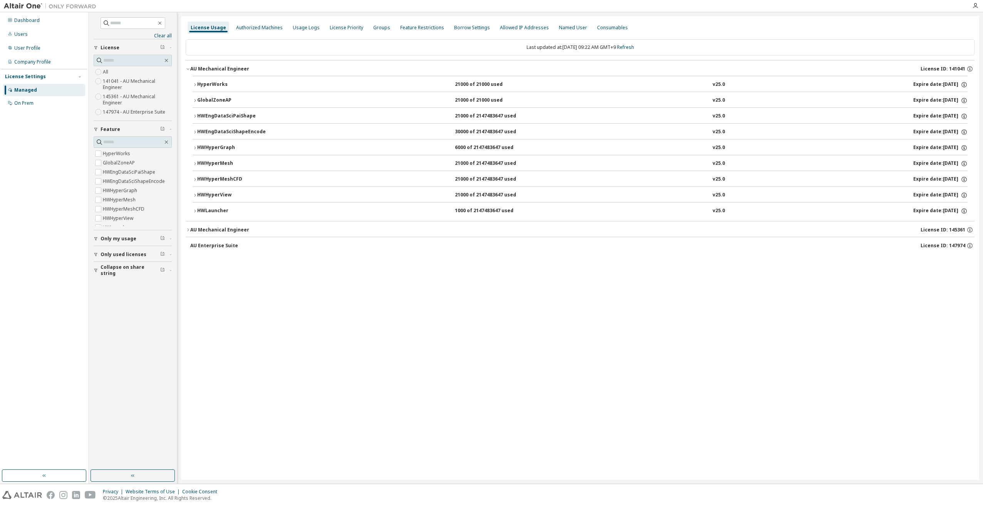
click at [196, 210] on icon "button" at bounding box center [195, 211] width 5 height 5
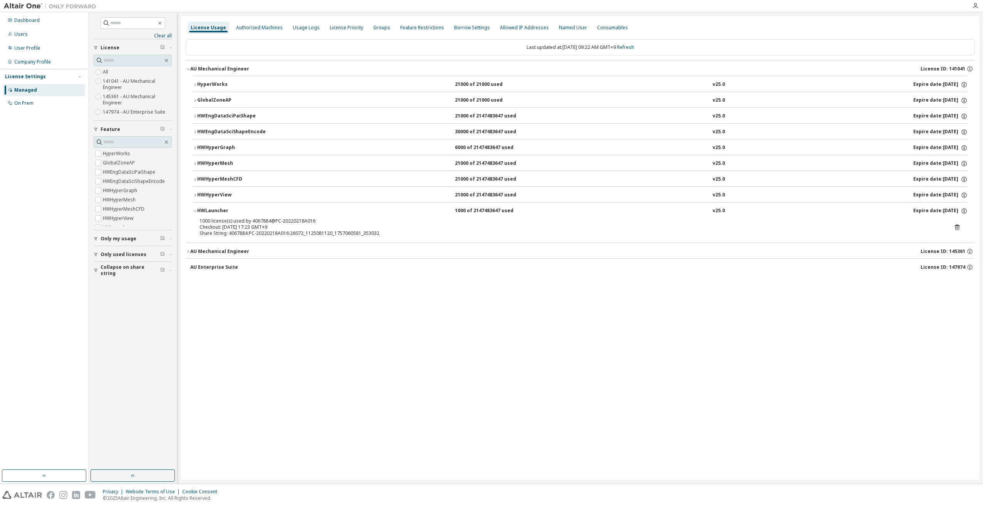
click at [196, 210] on icon "button" at bounding box center [195, 211] width 5 height 5
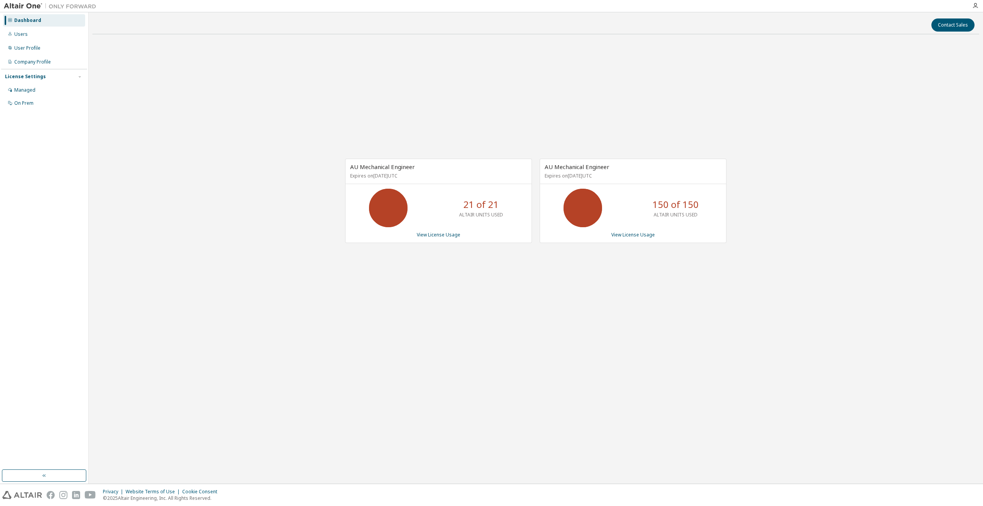
click at [657, 207] on p "150 of 150" at bounding box center [675, 204] width 46 height 13
click at [616, 235] on link "View License Usage" at bounding box center [633, 234] width 44 height 7
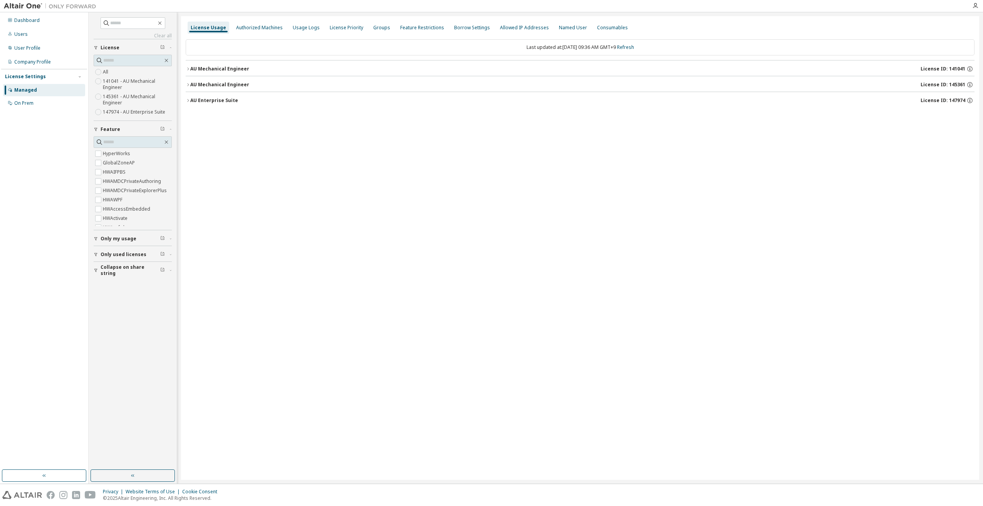
click at [185, 69] on div "License Usage Authorized Machines Usage Logs License Priority Groups Feature Re…" at bounding box center [580, 248] width 798 height 464
click at [188, 69] on icon "button" at bounding box center [188, 69] width 5 height 5
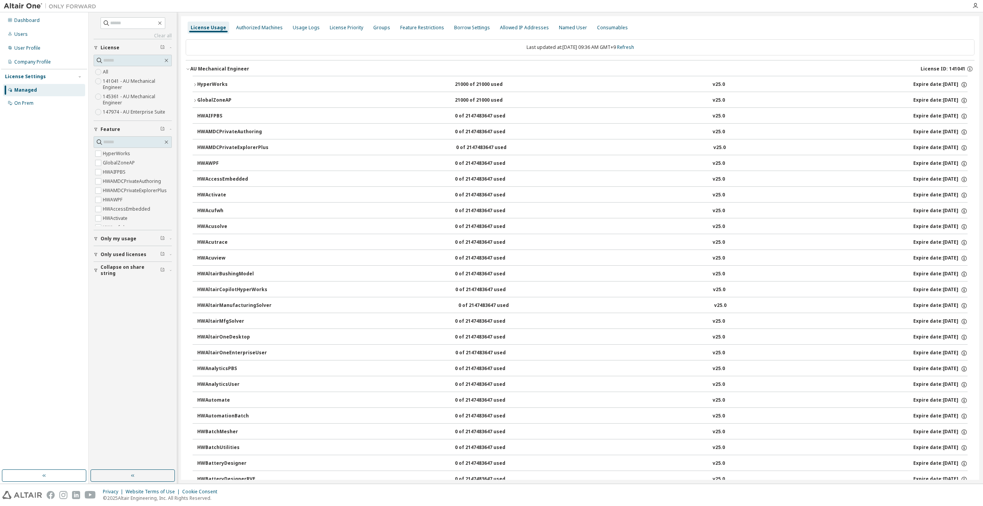
click at [198, 87] on div "HyperWorks" at bounding box center [231, 84] width 69 height 7
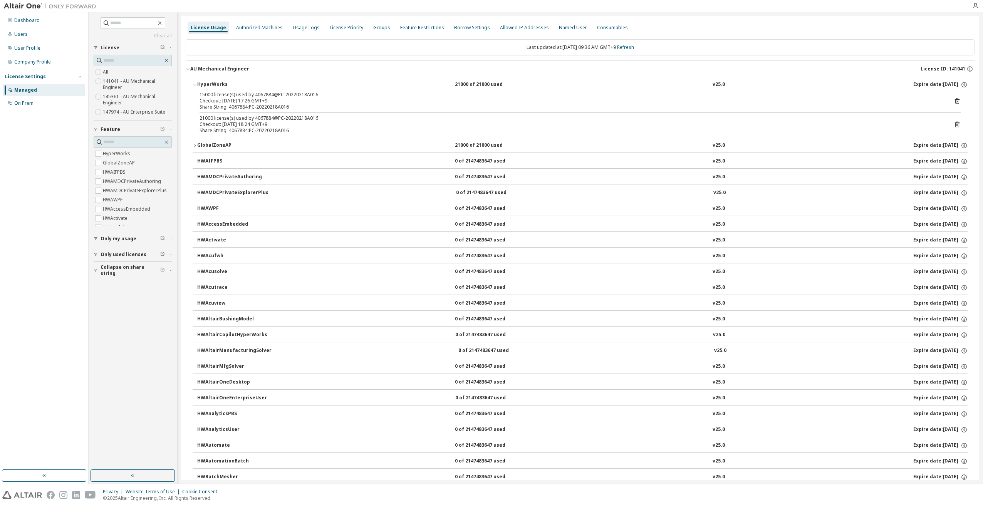
click at [213, 70] on div "AU Mechanical Engineer" at bounding box center [219, 69] width 59 height 6
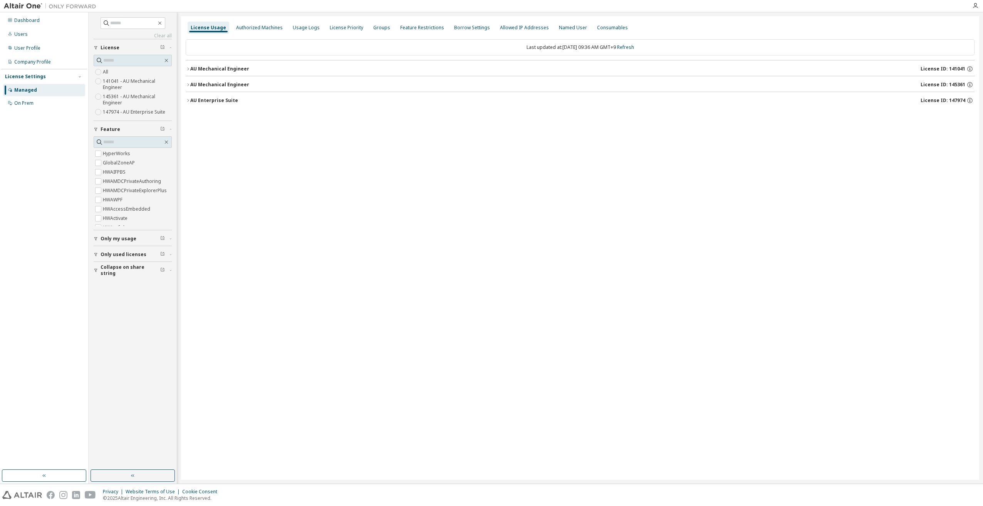
click at [204, 85] on div "AU Mechanical Engineer" at bounding box center [219, 85] width 59 height 6
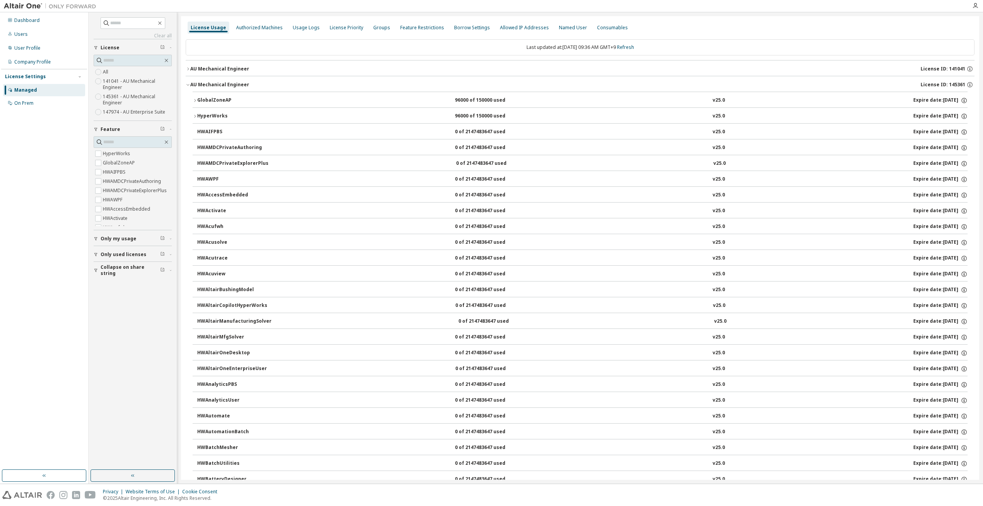
click at [205, 93] on button "GlobalZoneAP 96000 of 150000 used v25.0 Expire date: 2025-09-19" at bounding box center [580, 100] width 775 height 17
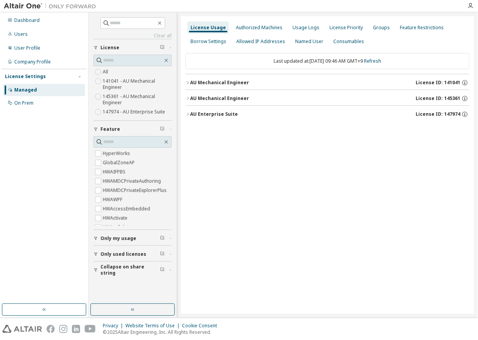
click at [188, 83] on icon "button" at bounding box center [188, 82] width 2 height 3
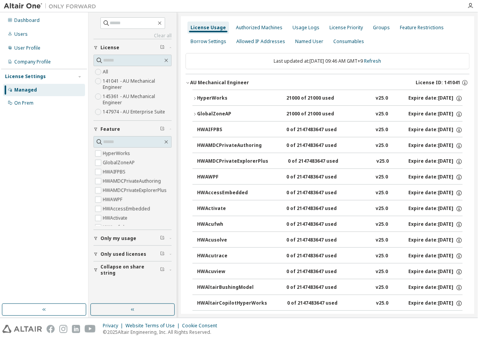
click at [196, 98] on icon "button" at bounding box center [195, 98] width 5 height 5
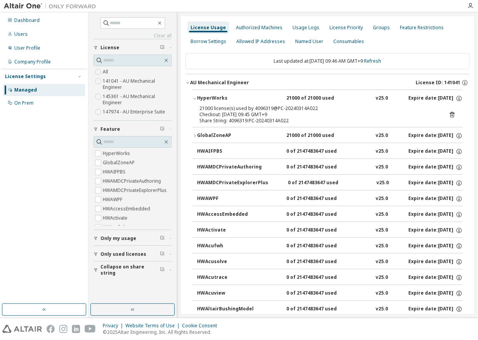
click at [196, 98] on icon "button" at bounding box center [195, 98] width 5 height 5
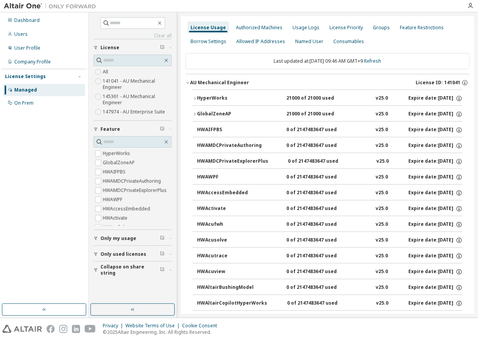
click at [195, 114] on icon "button" at bounding box center [195, 114] width 5 height 5
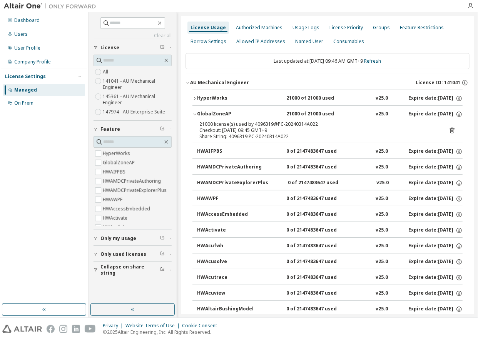
click at [194, 97] on icon "button" at bounding box center [195, 98] width 5 height 5
